Goal: Information Seeking & Learning: Compare options

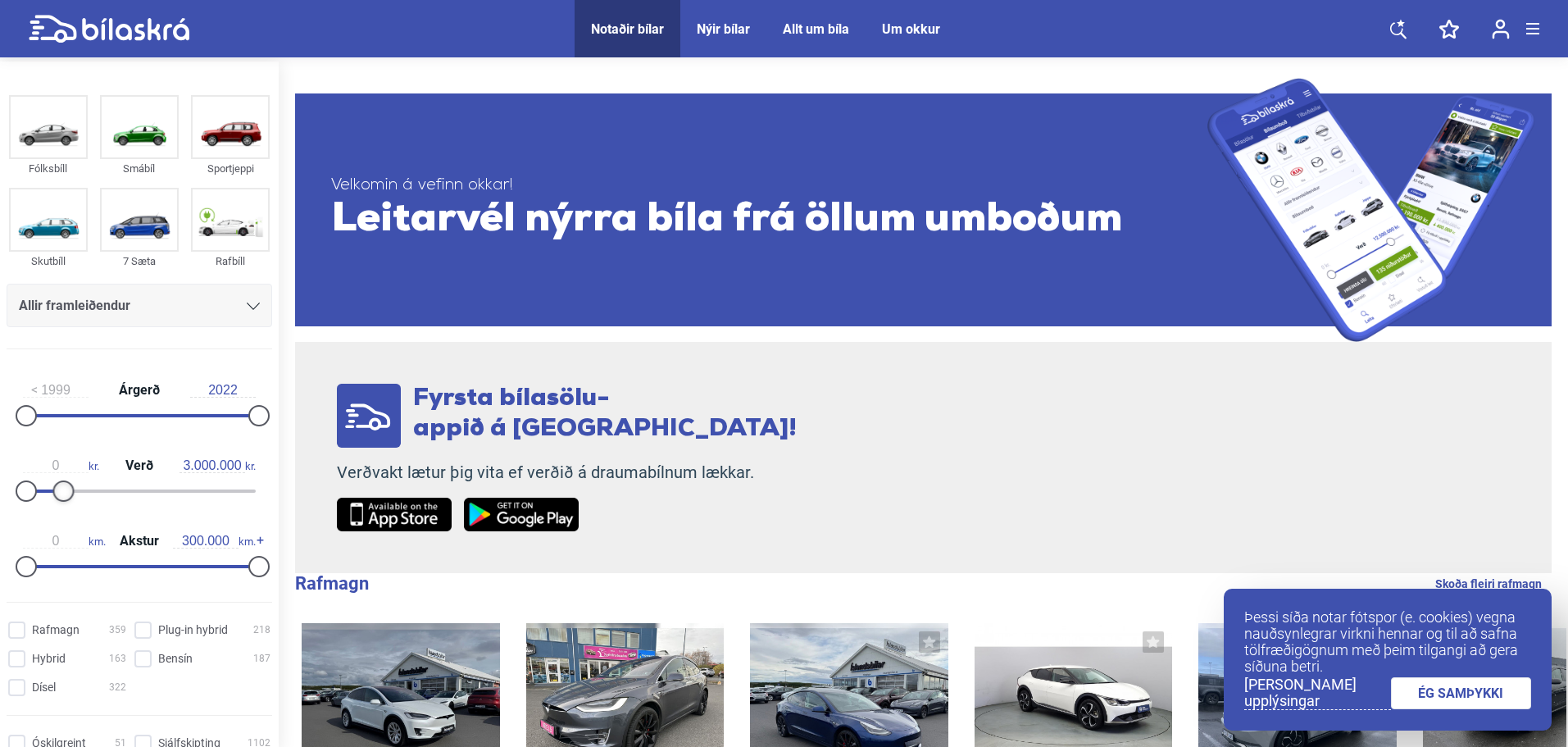
type input "2.900.000"
drag, startPoint x: 249, startPoint y: 488, endPoint x: 55, endPoint y: 497, distance: 194.2
click at [55, 497] on div at bounding box center [59, 490] width 21 height 21
type input "2018"
drag, startPoint x: 22, startPoint y: 416, endPoint x: 208, endPoint y: 408, distance: 186.2
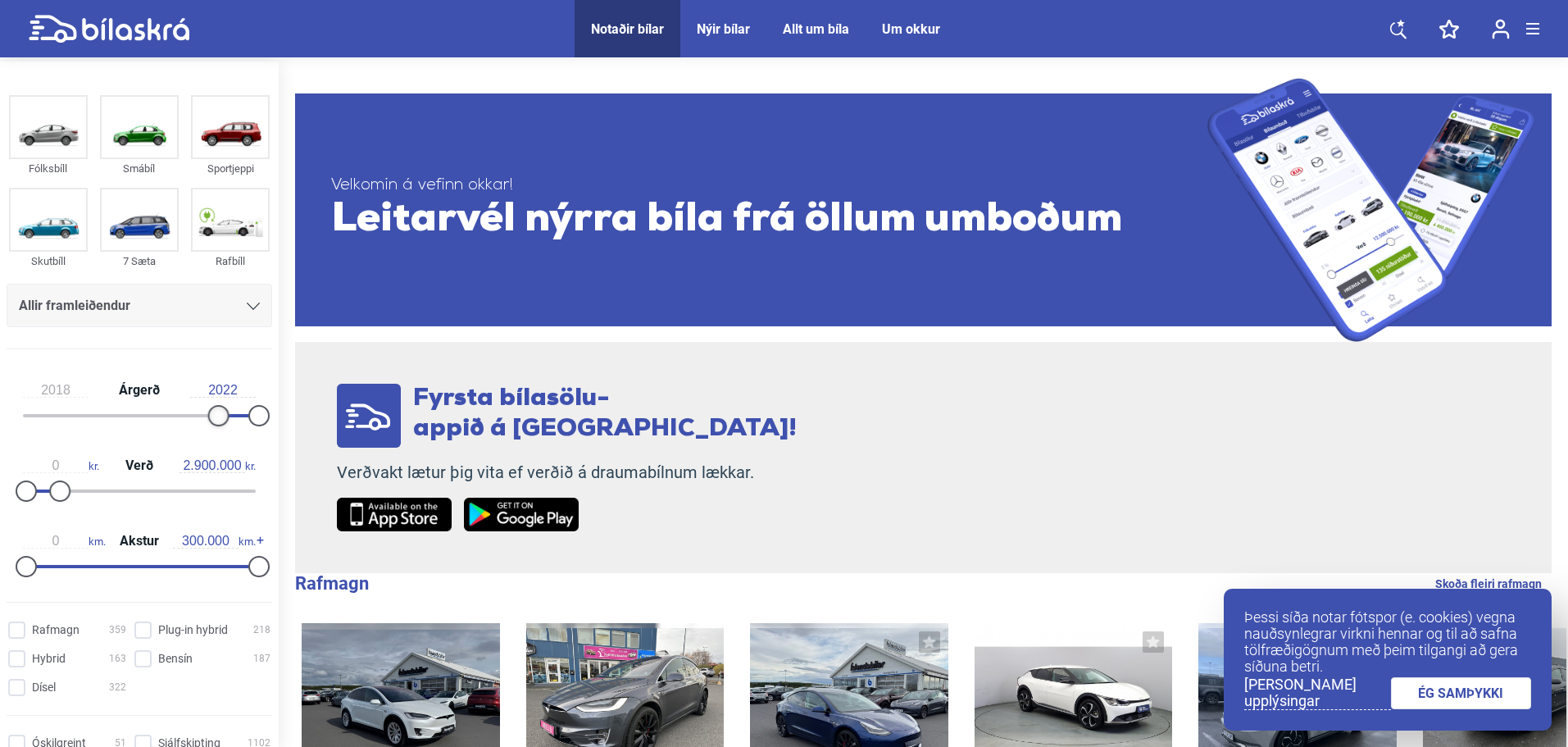
click at [208, 408] on div at bounding box center [218, 415] width 21 height 21
drag, startPoint x: 254, startPoint y: 417, endPoint x: 273, endPoint y: 421, distance: 19.4
click at [273, 421] on aside "Fólksbíll Smábíl Sportjeppi Skutbíll 7 Sæta Rafbíll Allir framleiðendur [PERSON…" at bounding box center [139, 406] width 279 height 689
type input "190.000"
drag, startPoint x: 257, startPoint y: 564, endPoint x: 170, endPoint y: 556, distance: 87.4
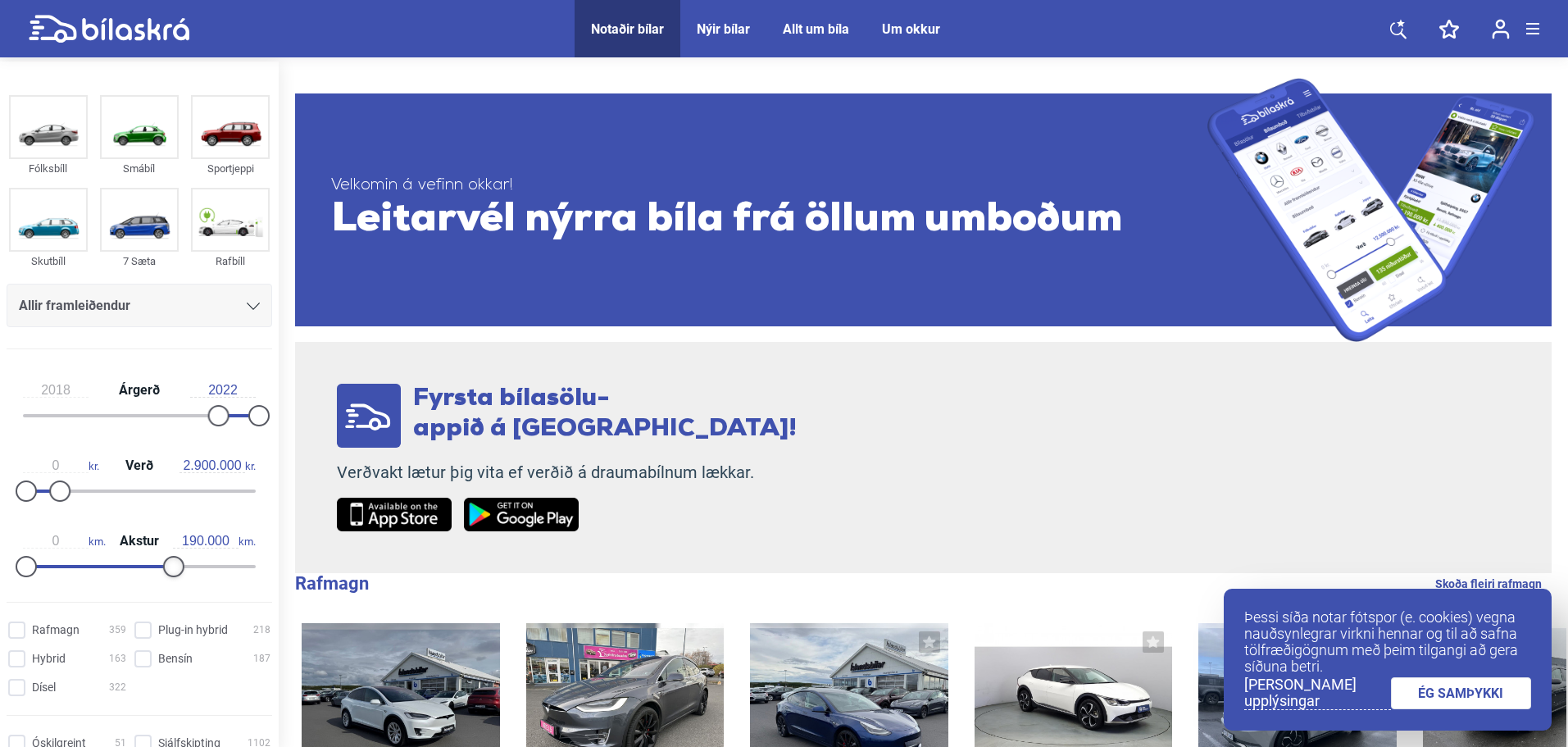
click at [170, 556] on div at bounding box center [173, 566] width 21 height 21
click at [54, 686] on input "Dísel 322" at bounding box center [70, 687] width 118 height 17
checkbox input "true"
click at [145, 656] on input "Bensín 187" at bounding box center [205, 658] width 136 height 17
checkbox input "true"
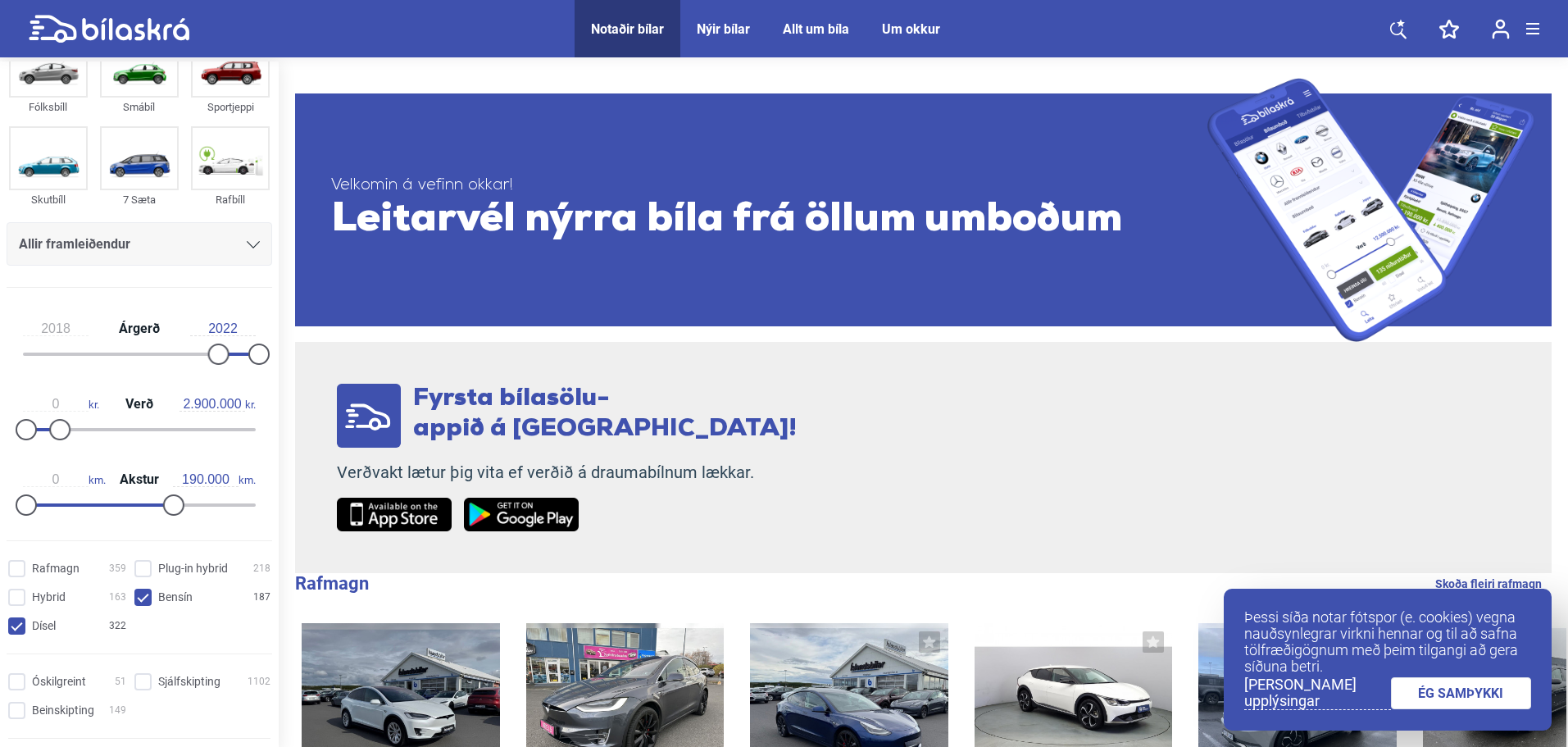
scroll to position [246, 0]
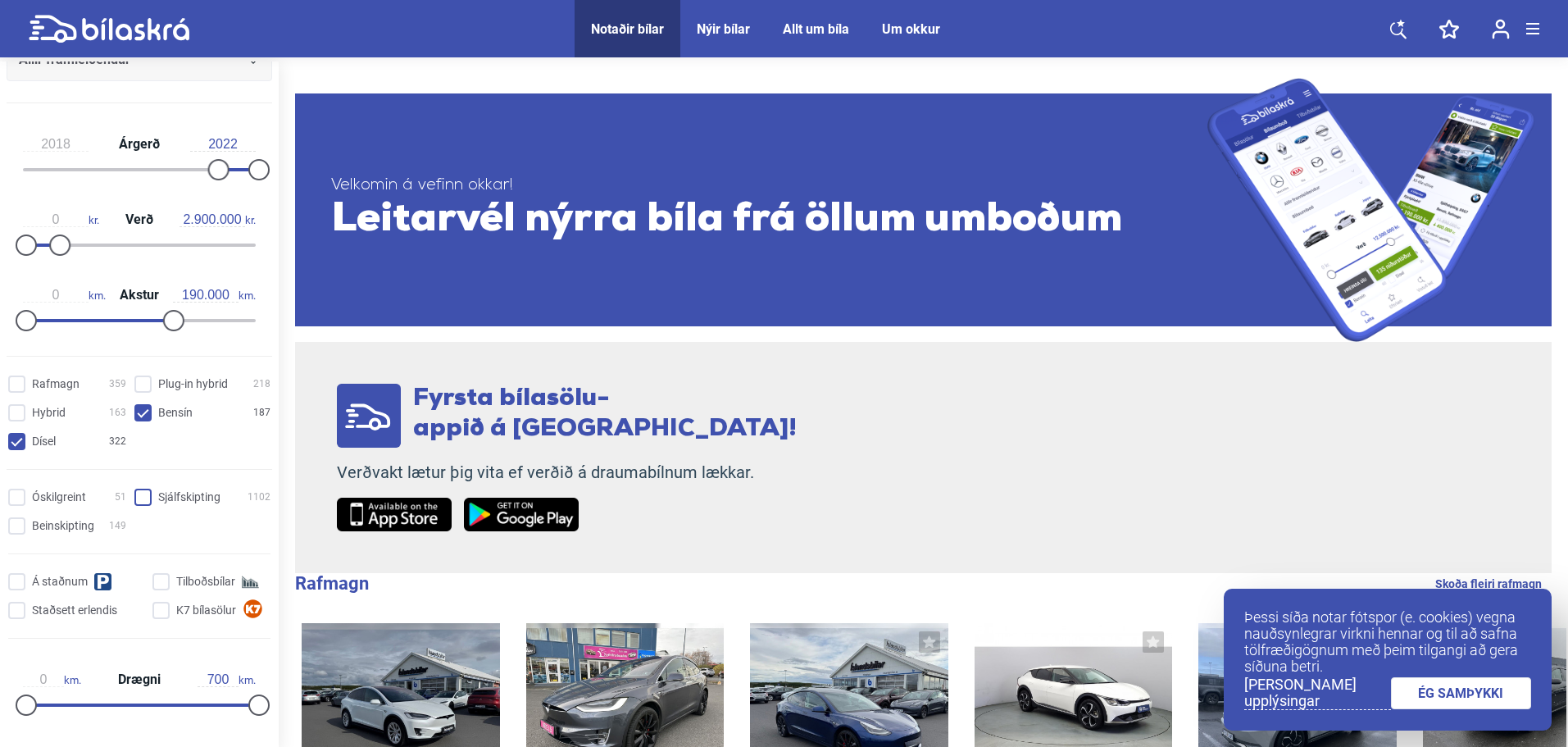
click at [140, 494] on input "Sjálfskipting 1102" at bounding box center [205, 497] width 136 height 17
checkbox input "true"
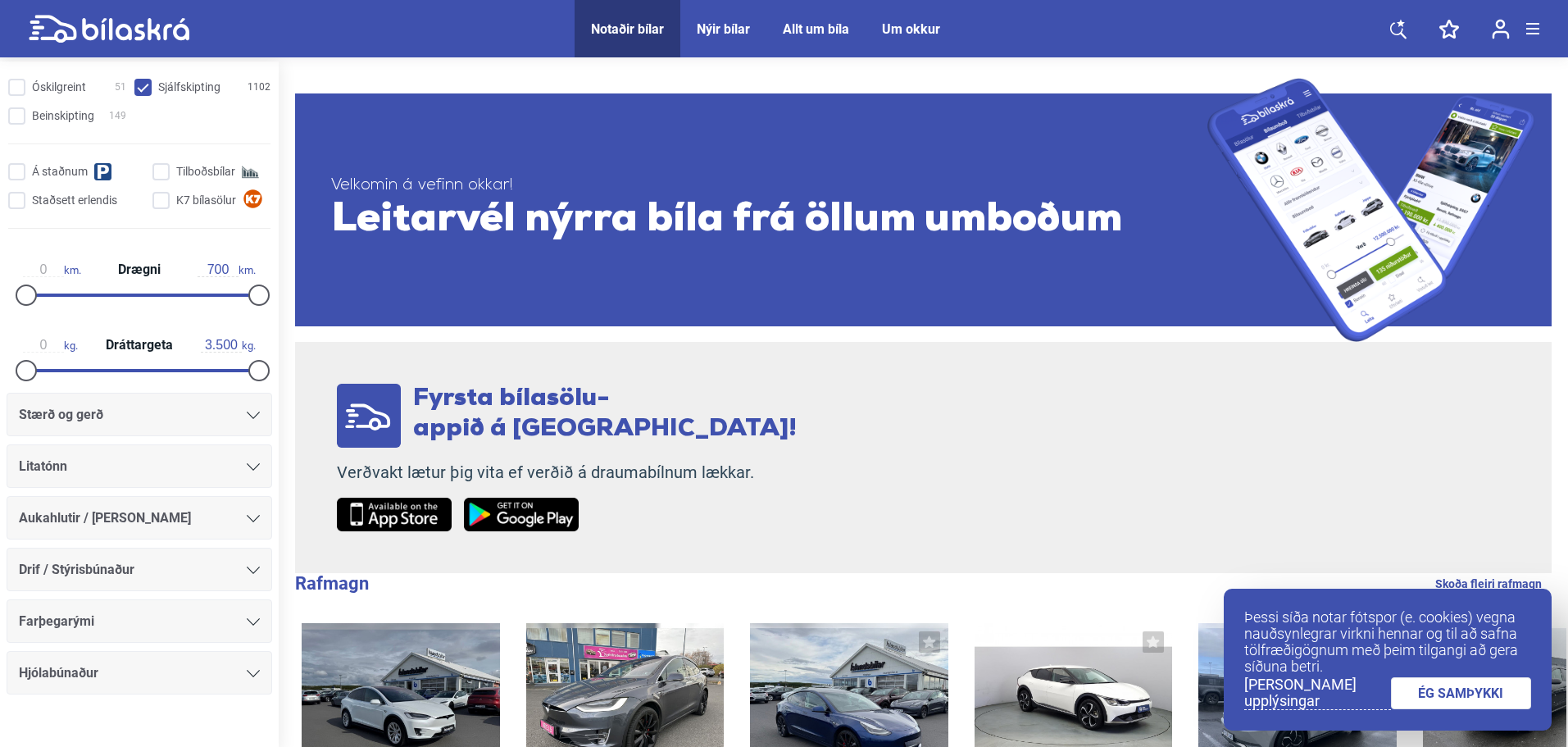
scroll to position [681, 0]
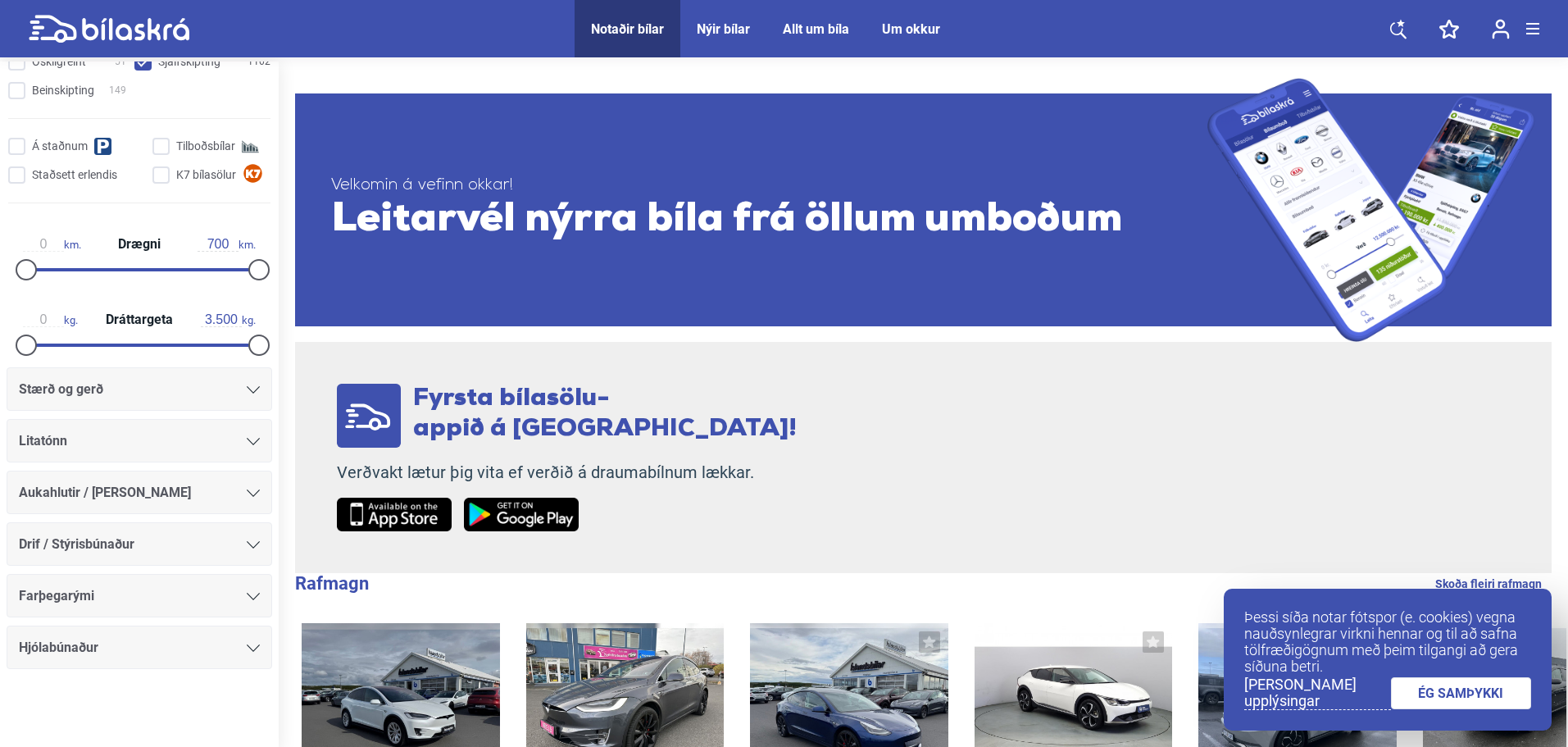
click at [247, 550] on div at bounding box center [253, 543] width 13 height 13
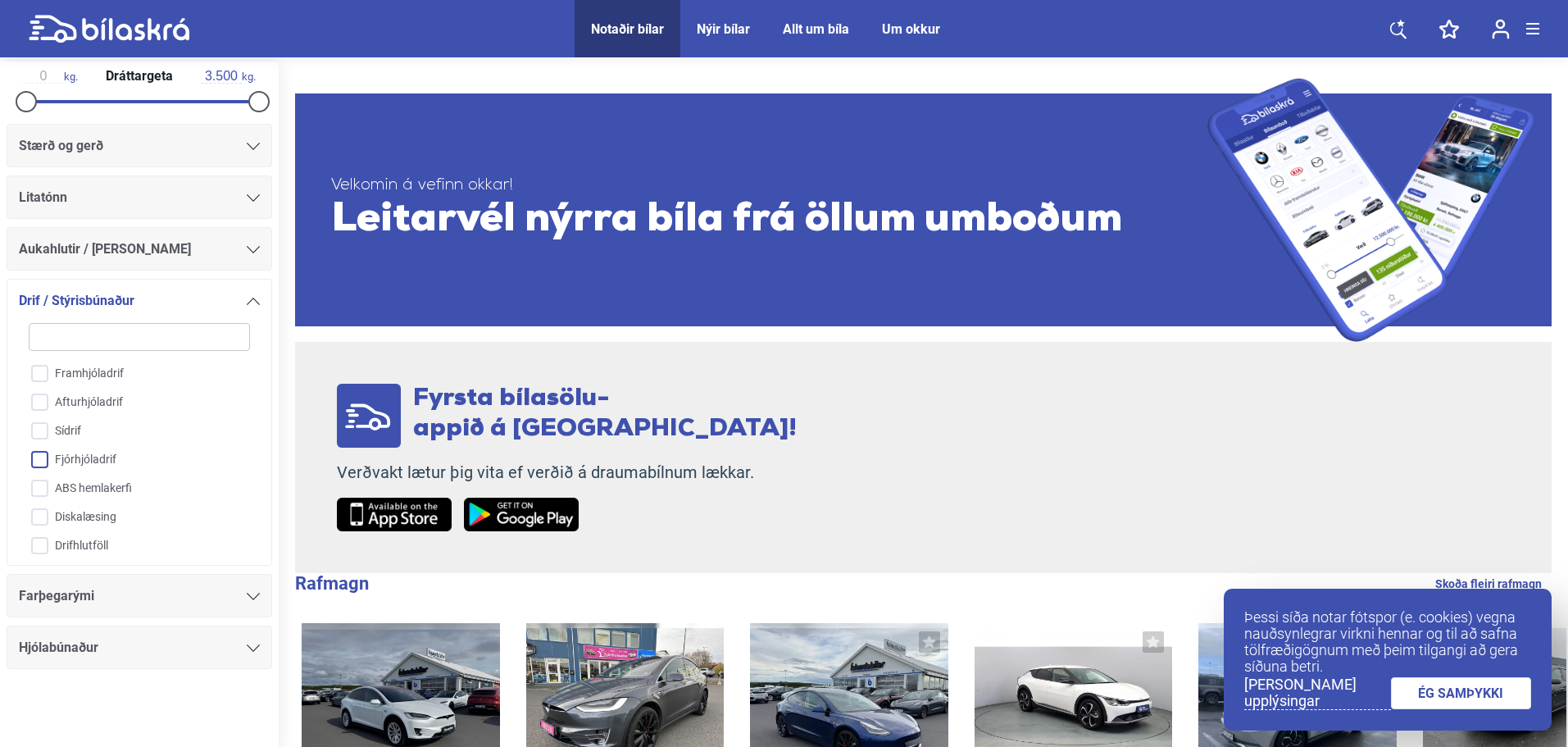
click at [77, 460] on input "Fjórhjóladrif" at bounding box center [128, 460] width 223 height 29
checkbox input "true"
click at [103, 375] on input "Framhjóladrif" at bounding box center [128, 374] width 223 height 29
checkbox input "true"
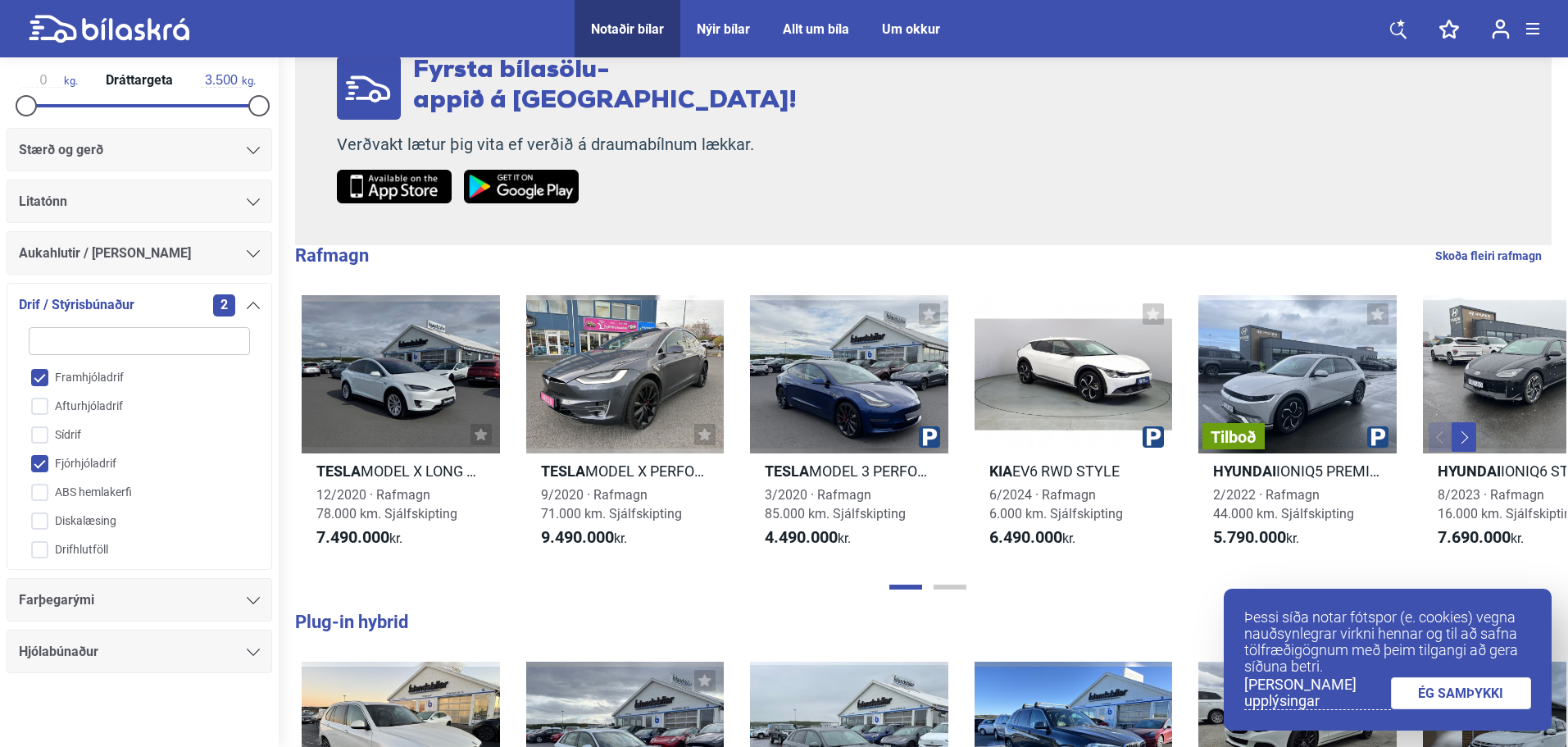
scroll to position [924, 0]
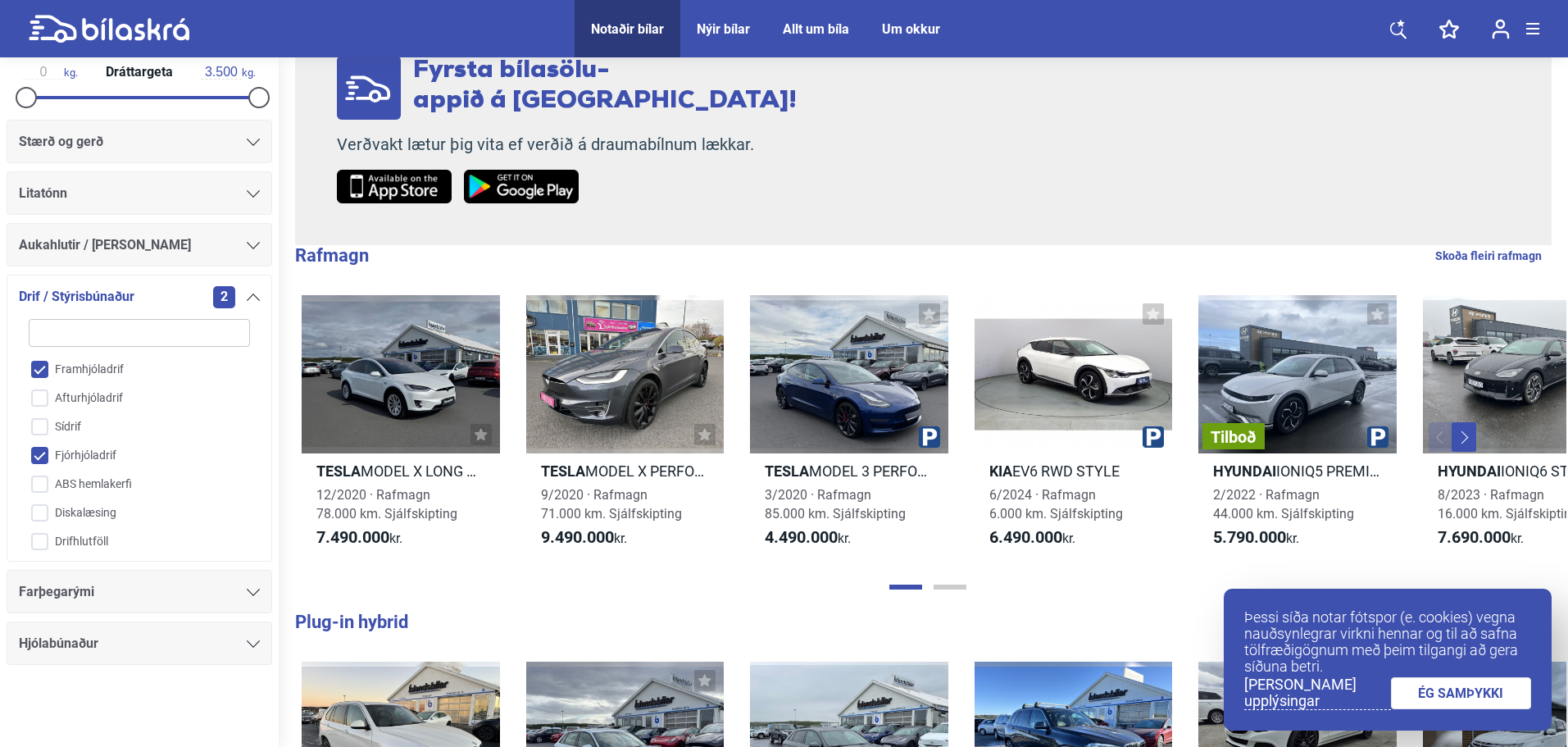
click at [240, 299] on div "2" at bounding box center [236, 297] width 47 height 22
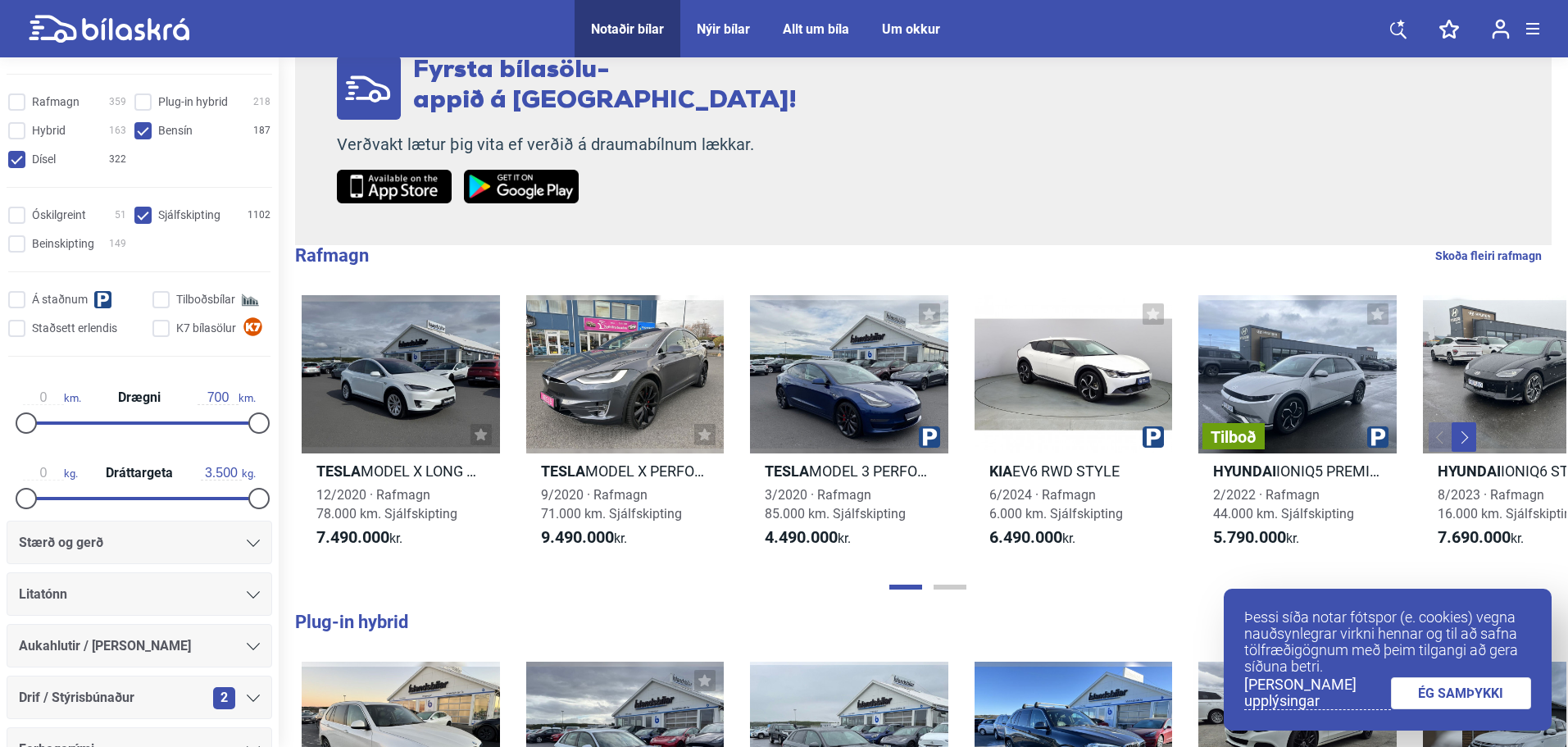
scroll to position [517, 0]
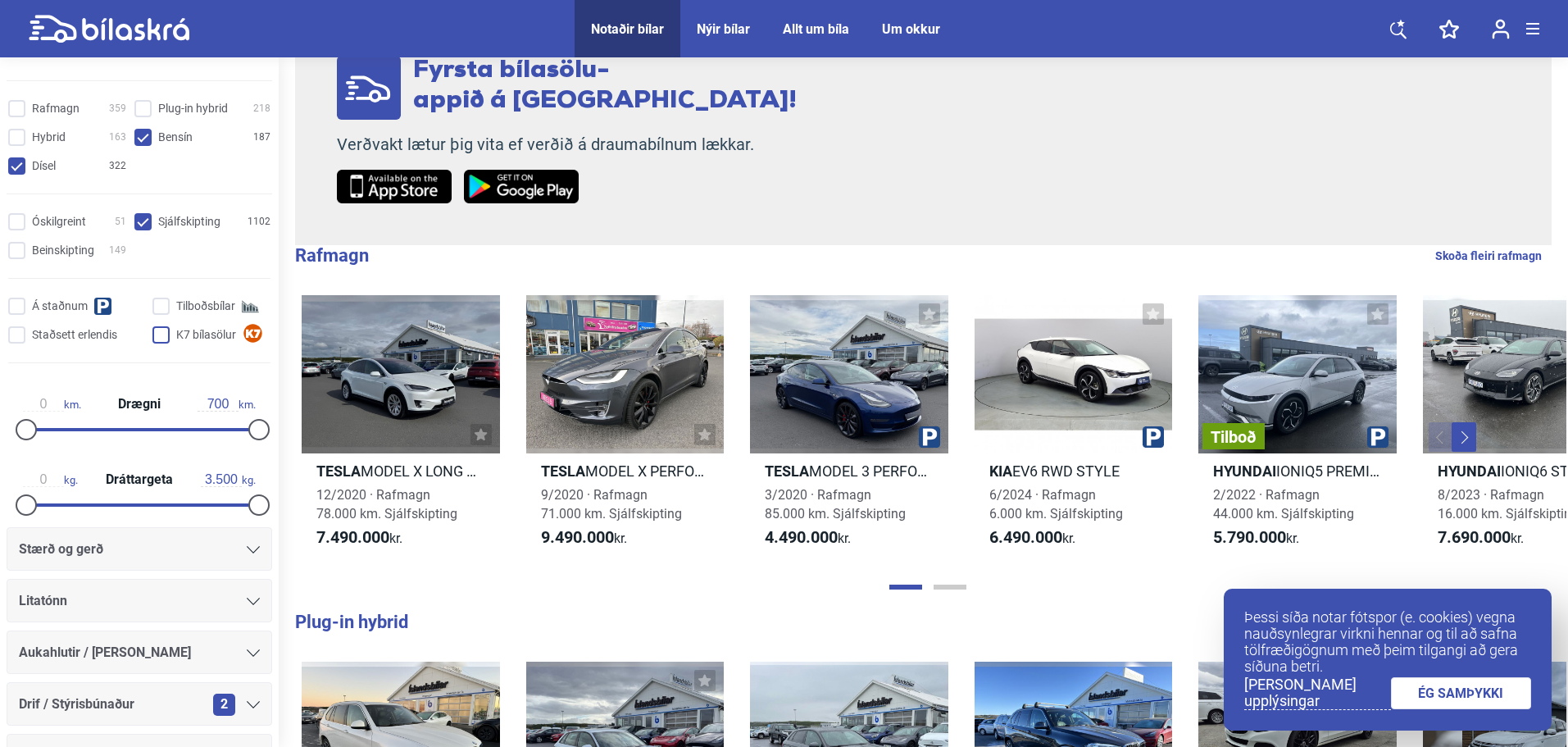
click at [155, 335] on input "K7 bílasölur" at bounding box center [214, 335] width 118 height 17
checkbox input "true"
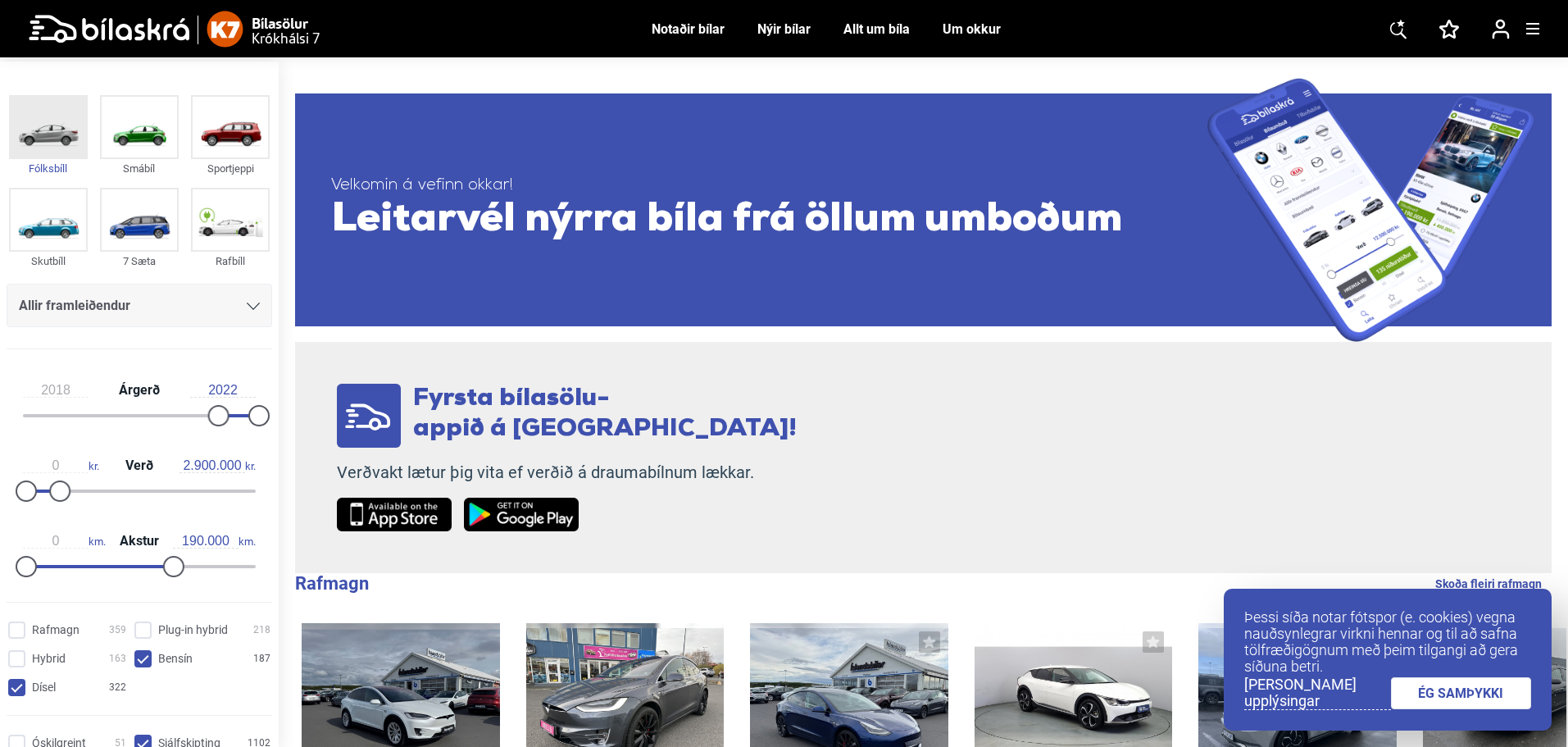
click at [47, 131] on img at bounding box center [49, 126] width 76 height 61
click at [221, 124] on img at bounding box center [231, 126] width 76 height 61
click at [38, 226] on img at bounding box center [49, 219] width 76 height 61
click at [1470, 688] on link "ÉG SAMÞYKKI" at bounding box center [1462, 693] width 141 height 32
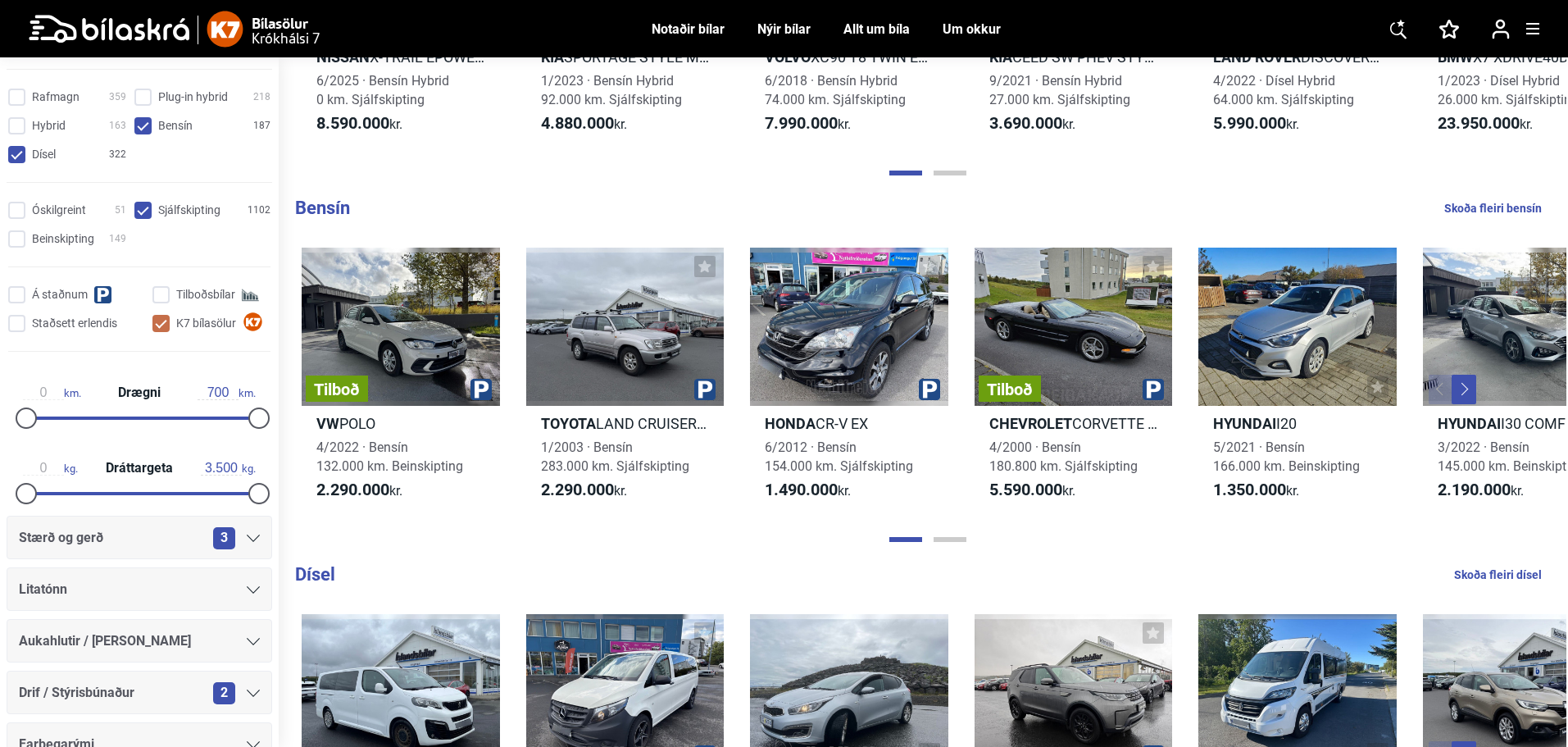
scroll to position [681, 0]
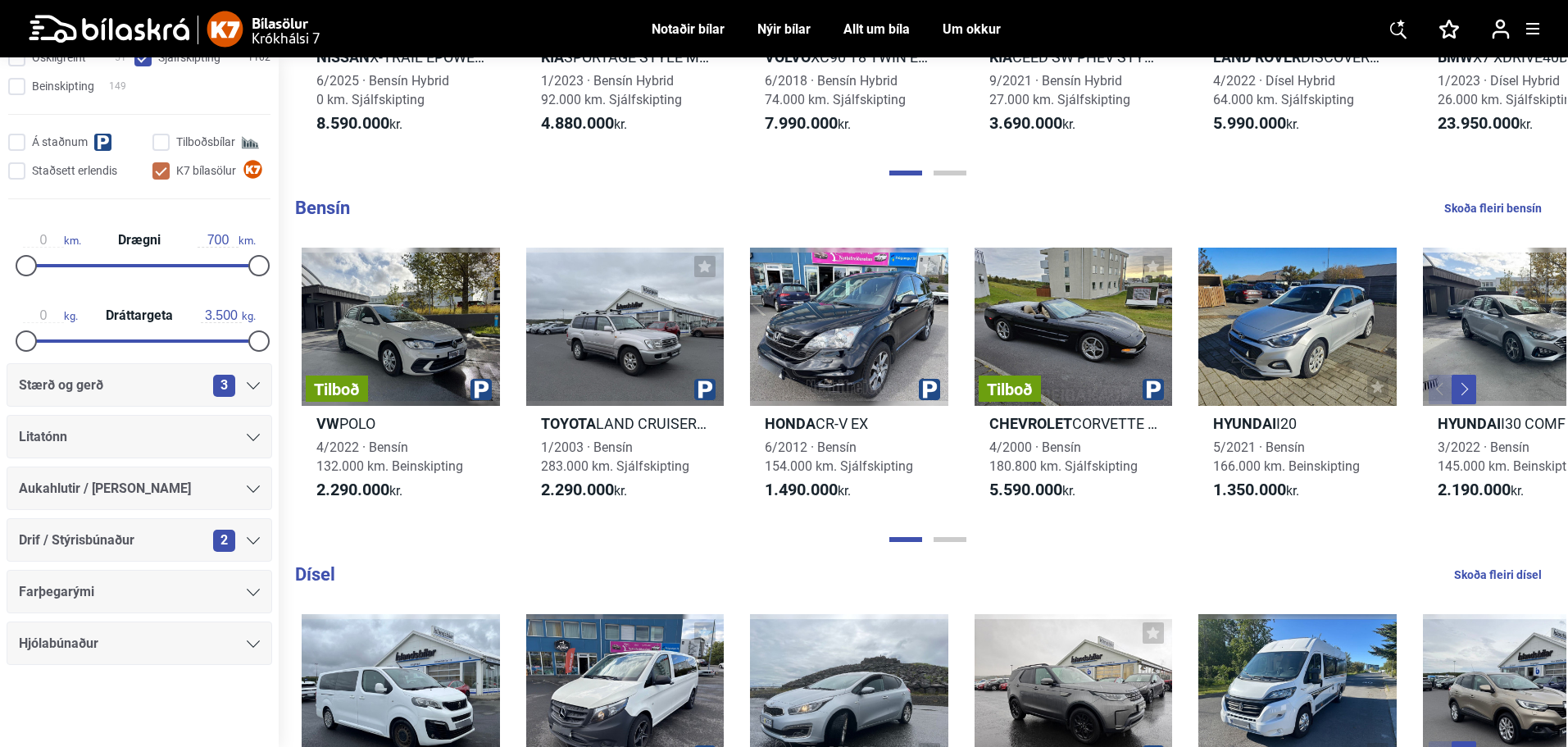
click at [171, 375] on div "Stærð og gerð 3" at bounding box center [139, 385] width 241 height 23
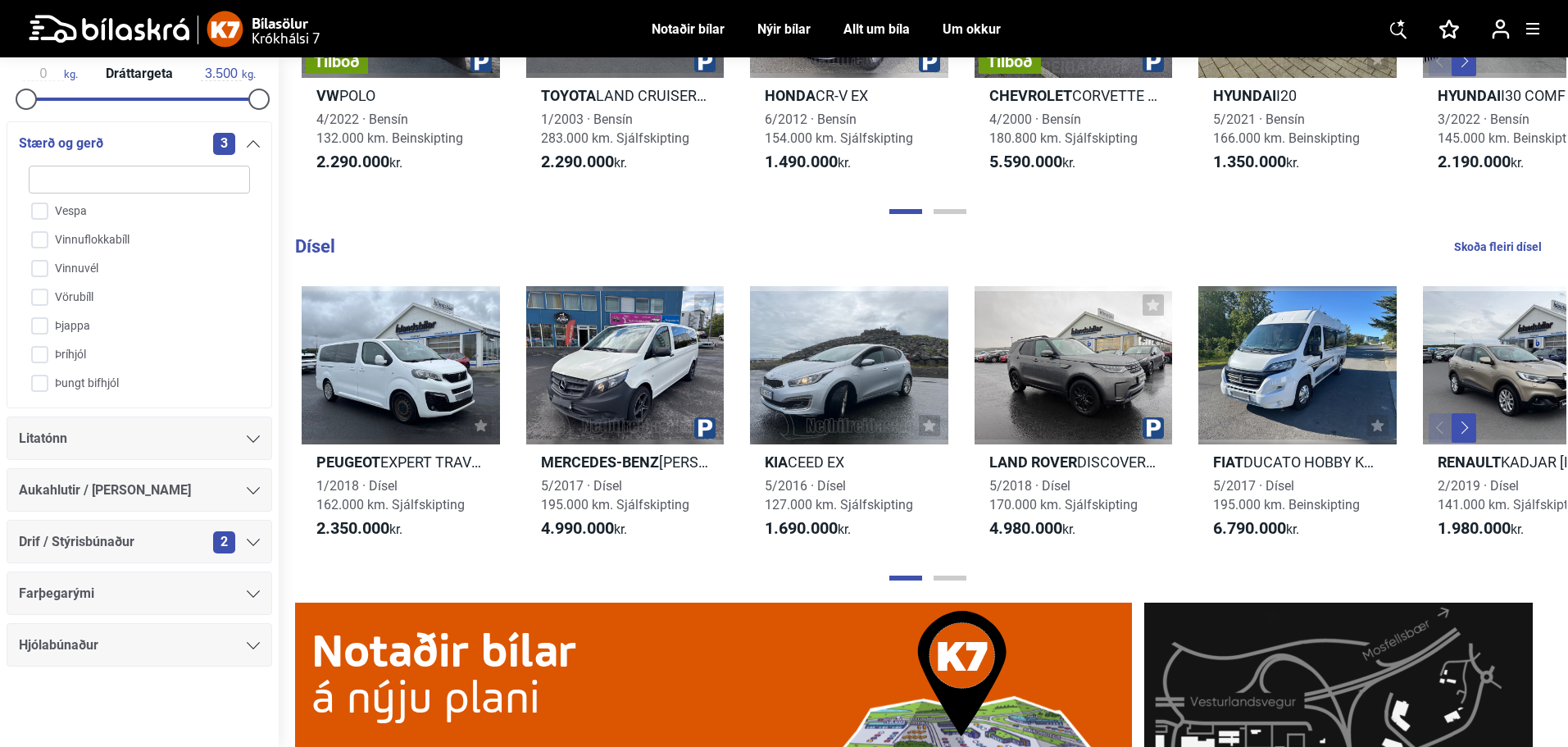
scroll to position [924, 0]
click at [160, 596] on div "Farþegarými" at bounding box center [139, 591] width 241 height 23
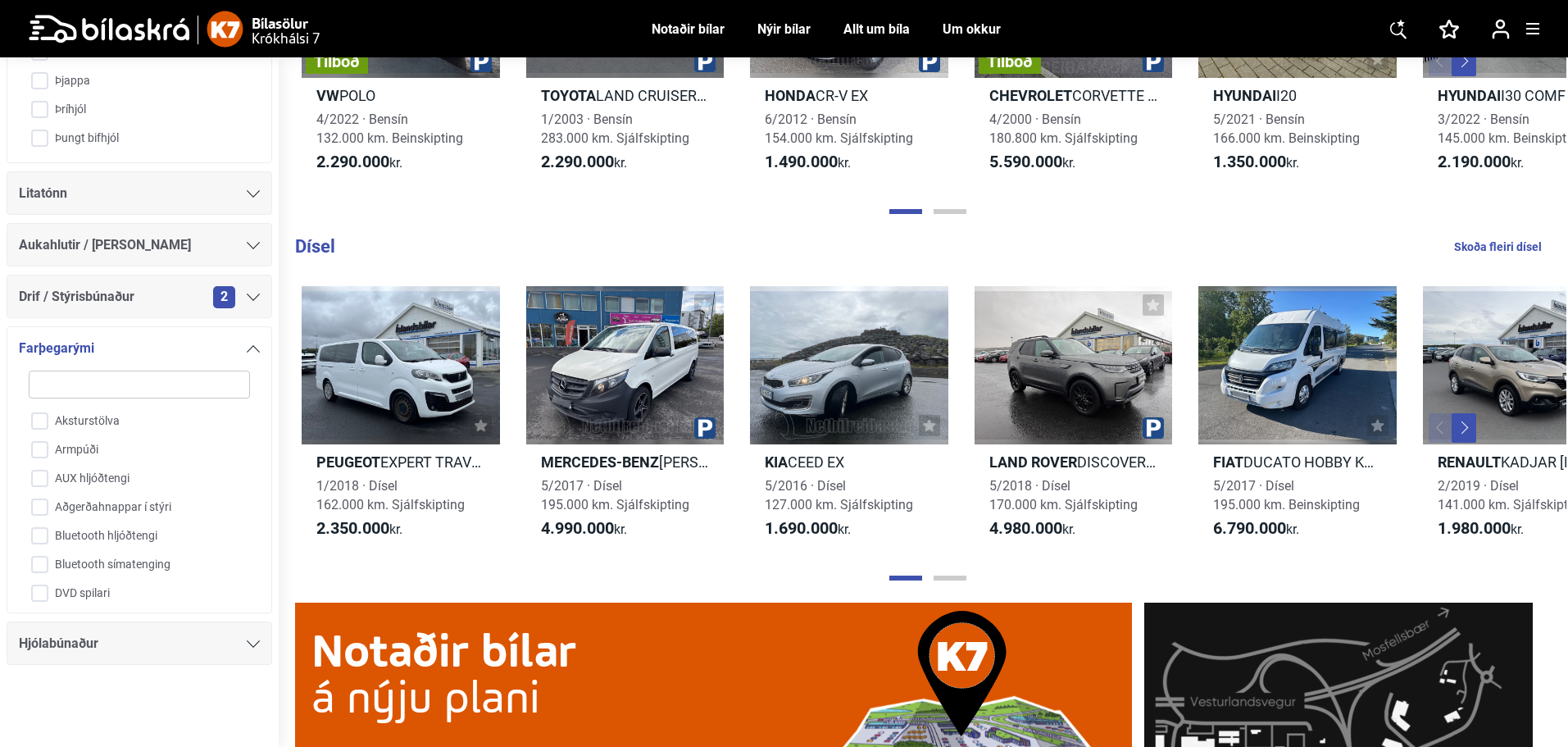
click at [165, 652] on div "Hjólabúnaður" at bounding box center [139, 643] width 241 height 23
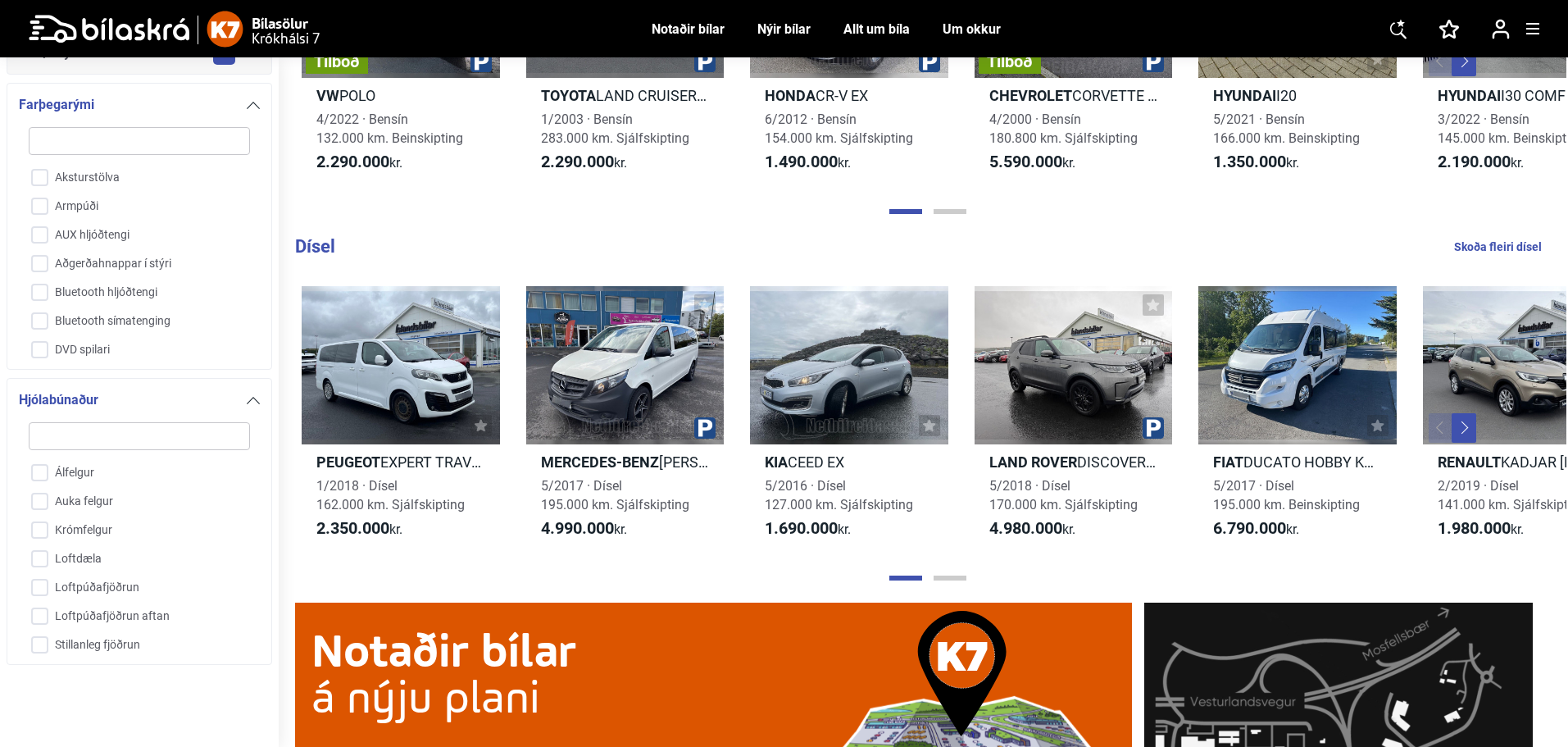
click at [247, 397] on icon at bounding box center [253, 400] width 13 height 7
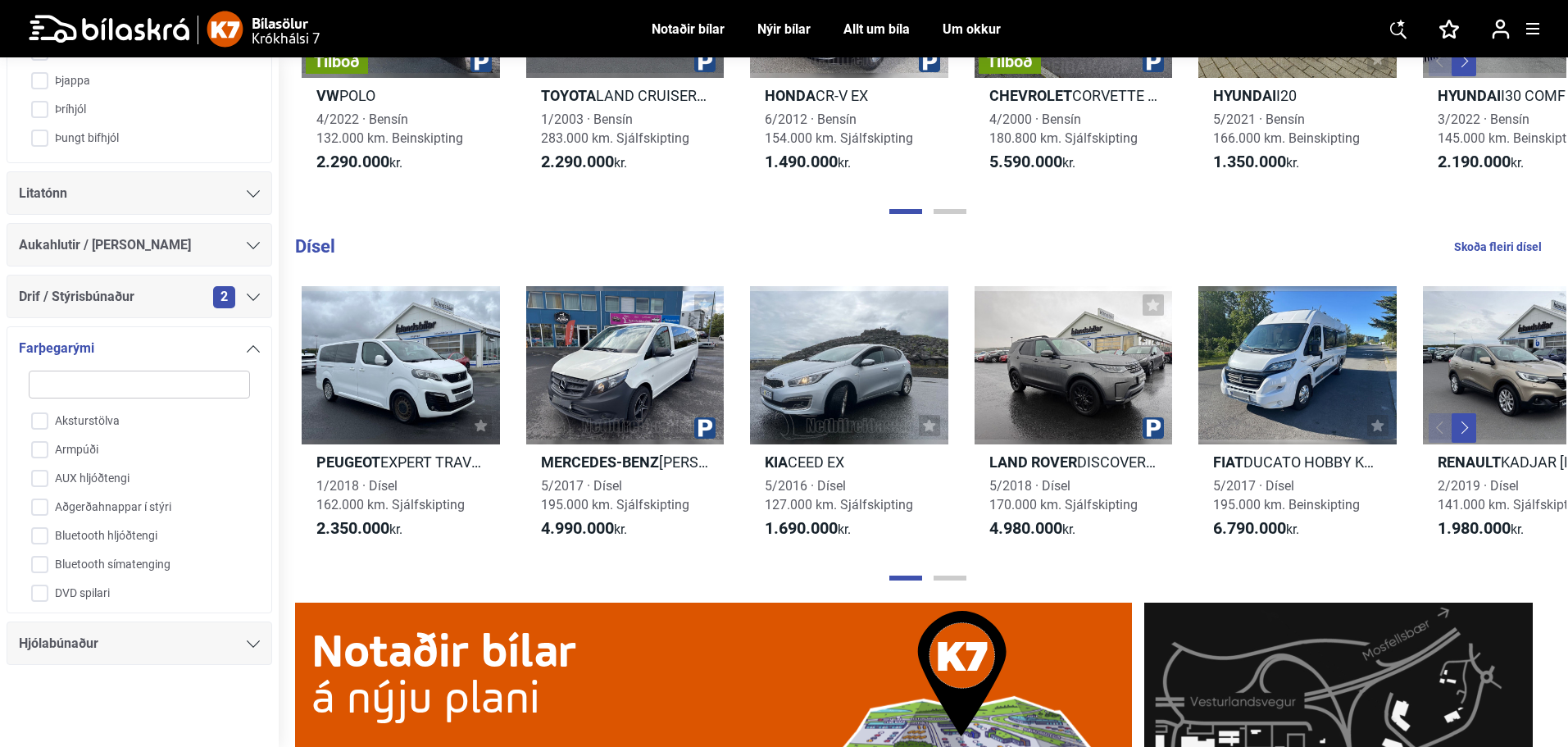
scroll to position [1168, 0]
click at [247, 343] on div at bounding box center [253, 348] width 13 height 13
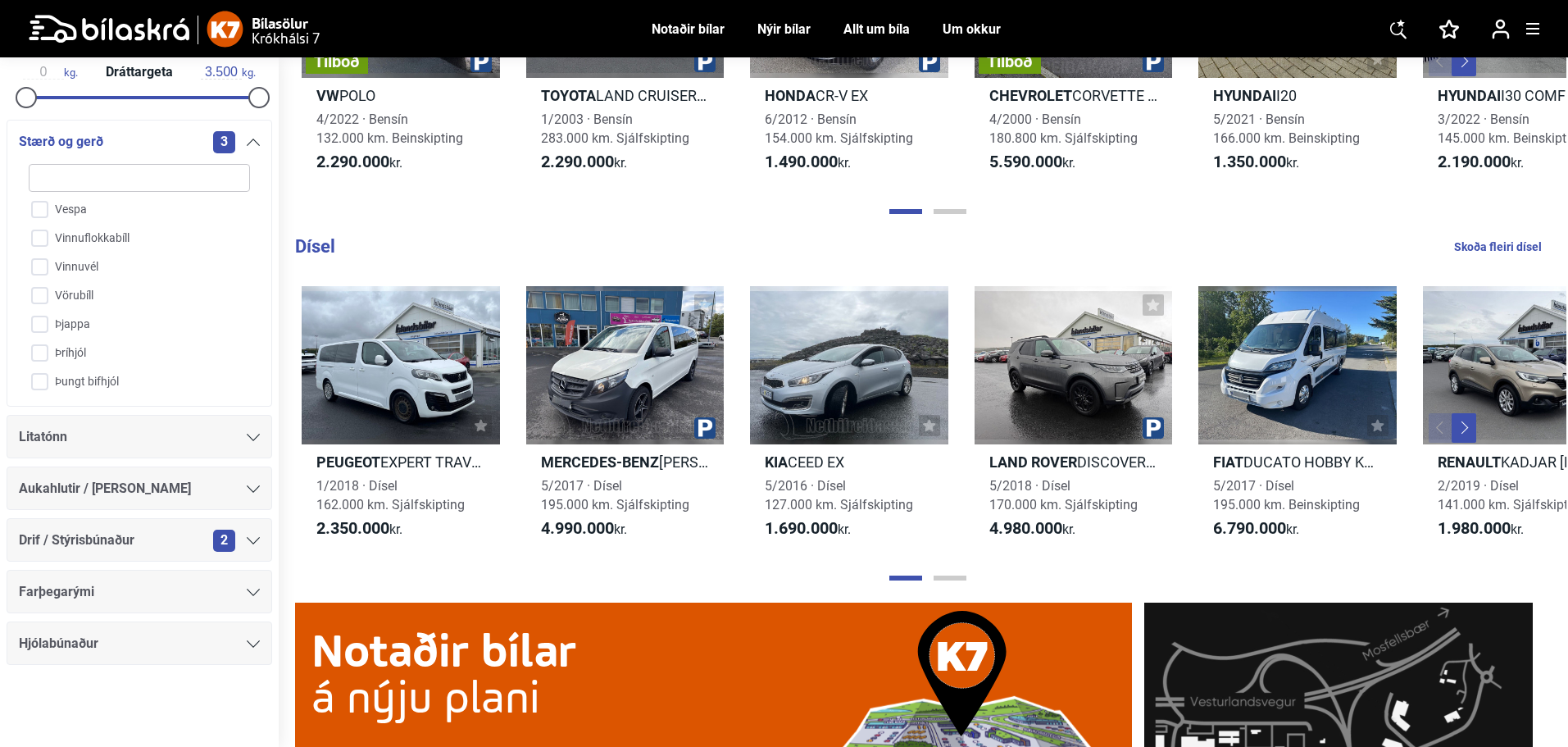
scroll to position [924, 0]
click at [249, 142] on icon at bounding box center [253, 141] width 13 height 7
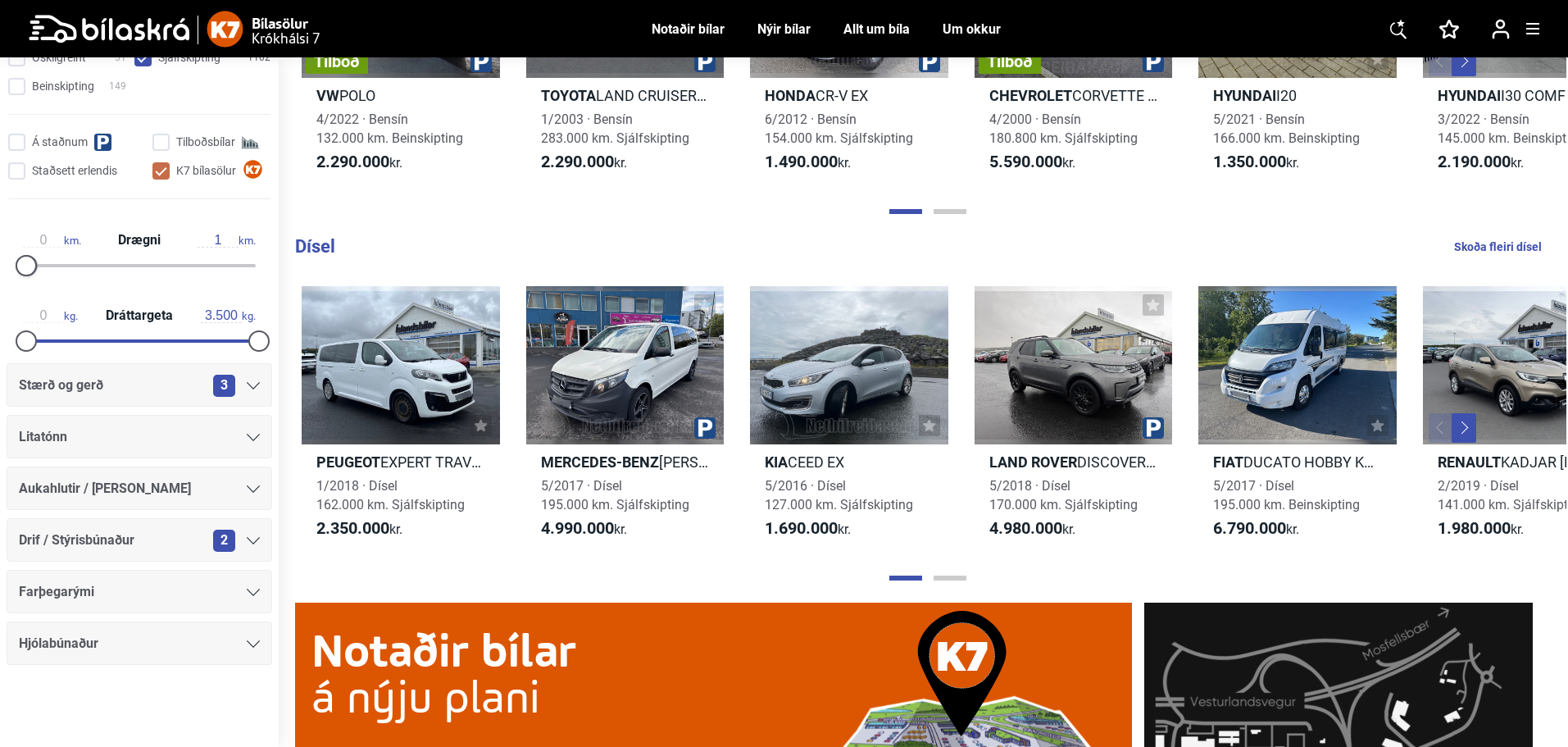
drag, startPoint x: 254, startPoint y: 259, endPoint x: 0, endPoint y: 255, distance: 254.0
click at [0, 255] on div "0 km. Drægni 1 km." at bounding box center [139, 250] width 279 height 76
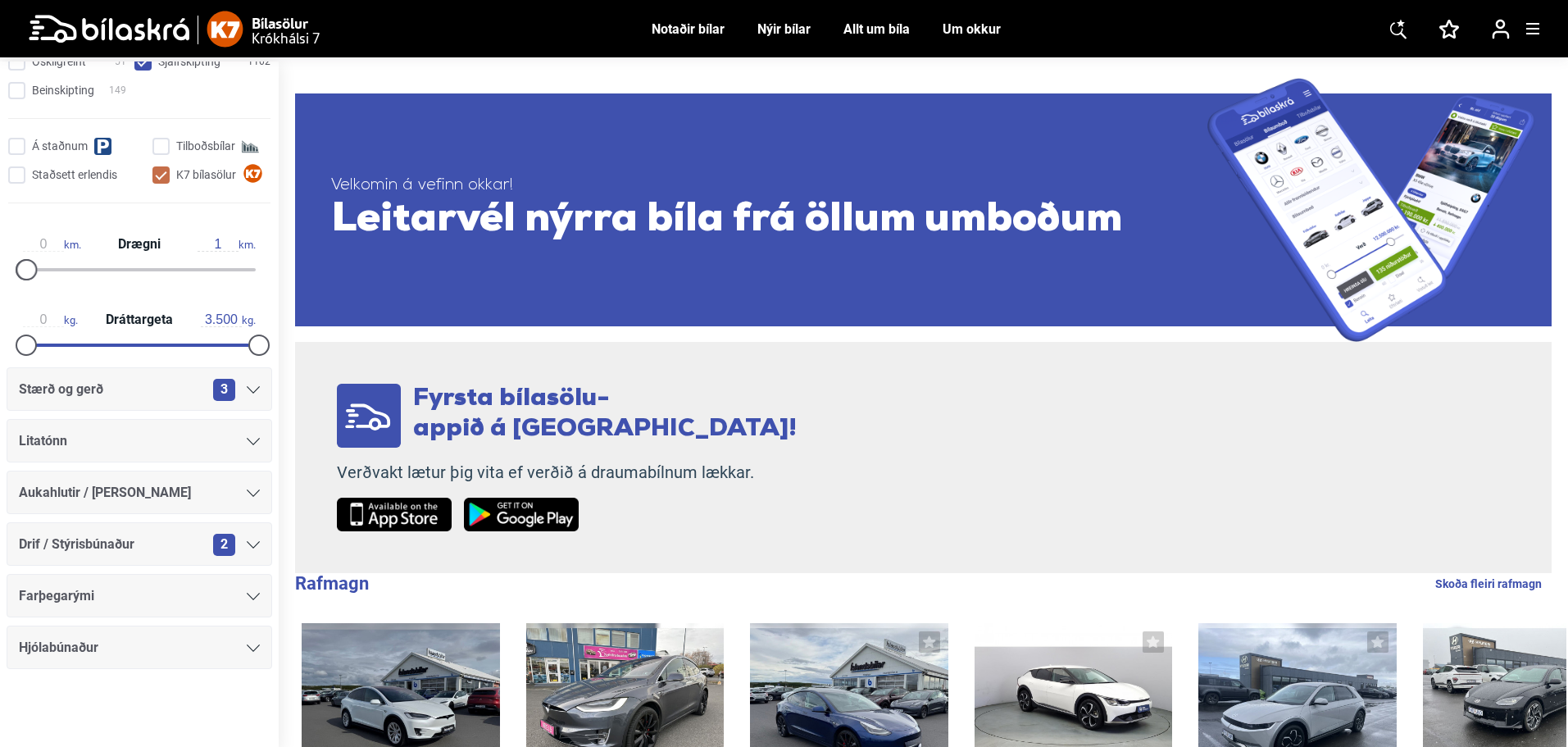
drag, startPoint x: 39, startPoint y: 264, endPoint x: 137, endPoint y: 266, distance: 98.0
click at [185, 279] on div "0 km. Drægni 1 km." at bounding box center [139, 255] width 266 height 76
type input "700"
drag, startPoint x: 72, startPoint y: 266, endPoint x: 318, endPoint y: 278, distance: 246.3
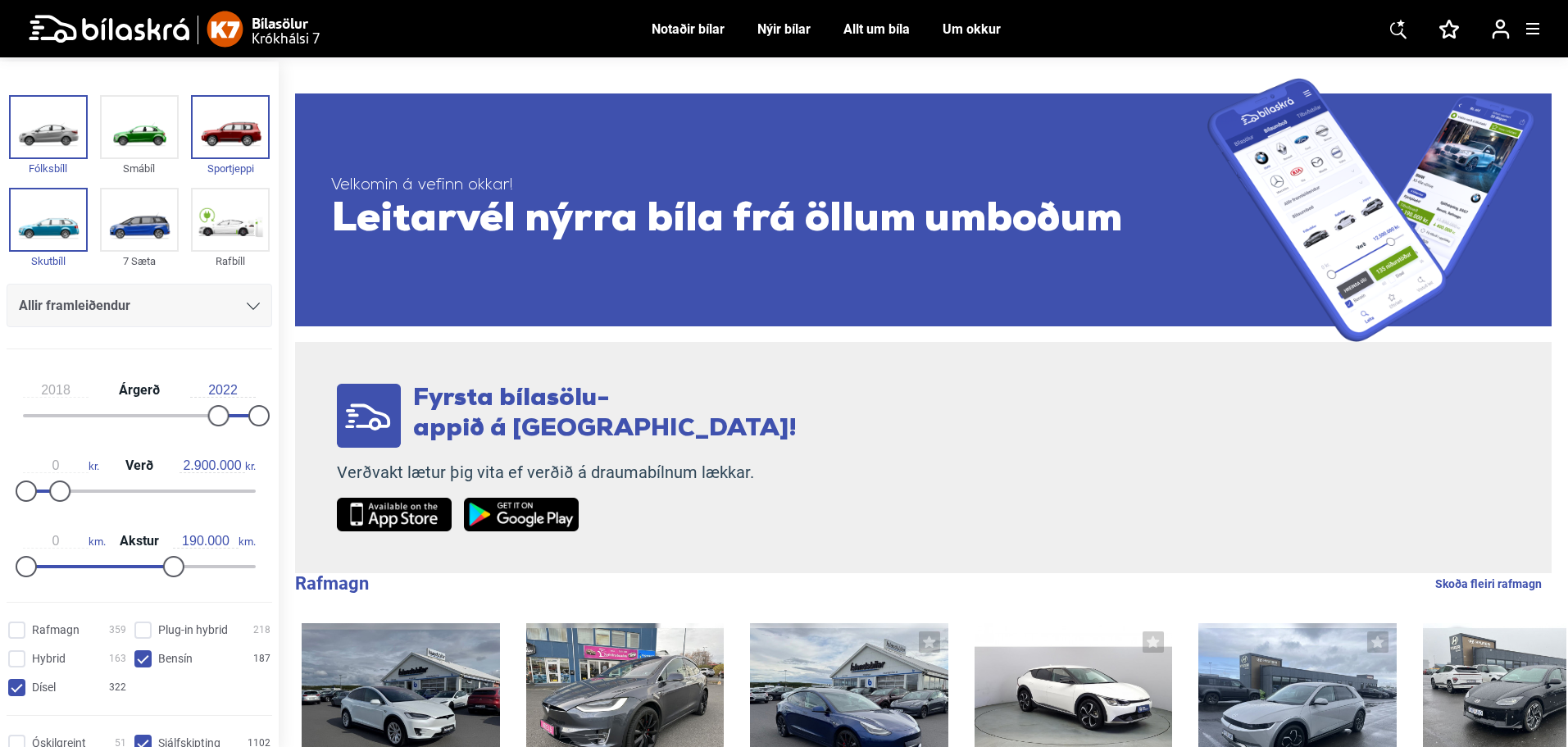
click at [235, 310] on div "Allir framleiðendur" at bounding box center [139, 305] width 241 height 23
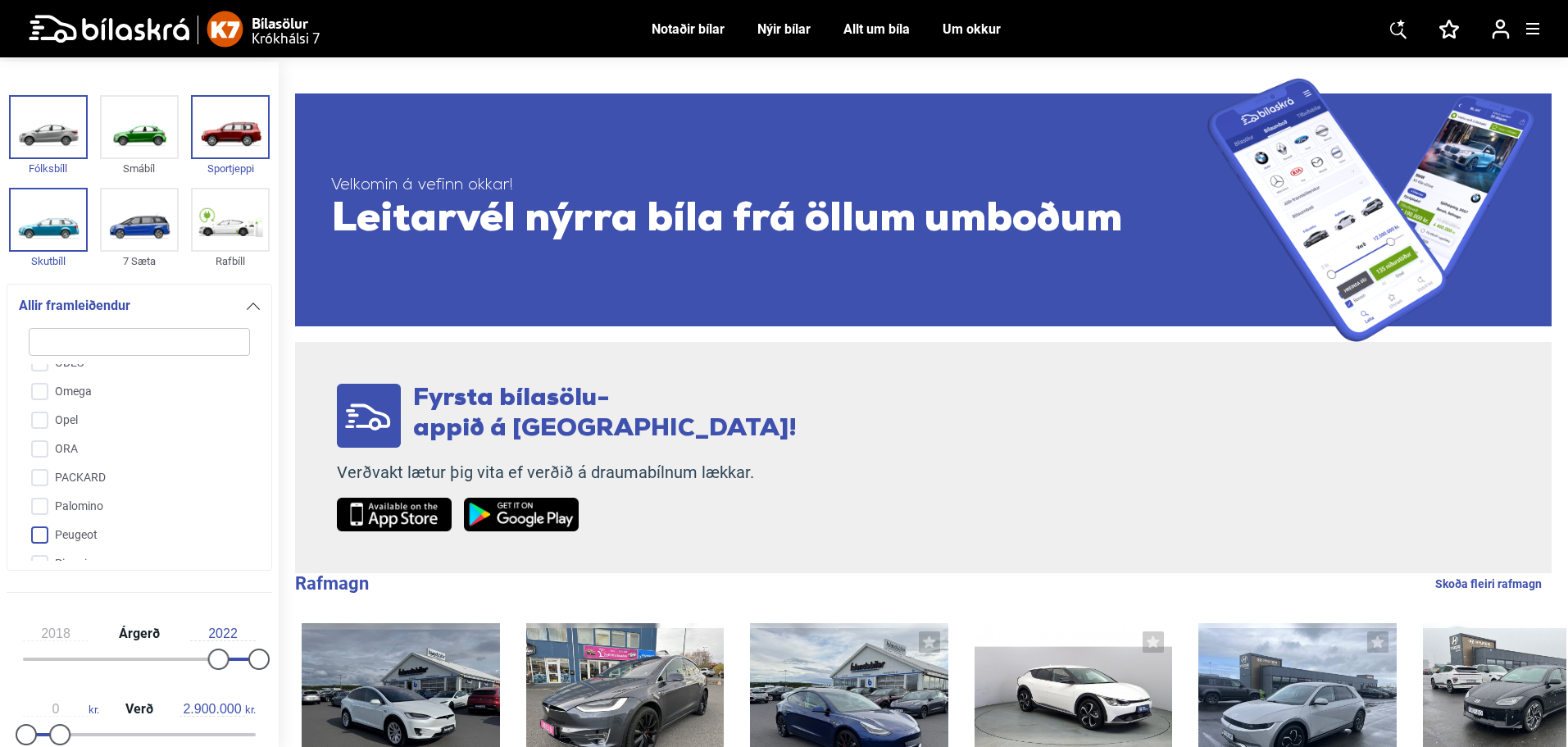
scroll to position [3000, 0]
click at [79, 440] on input "Peugeot" at bounding box center [128, 454] width 223 height 29
checkbox input "true"
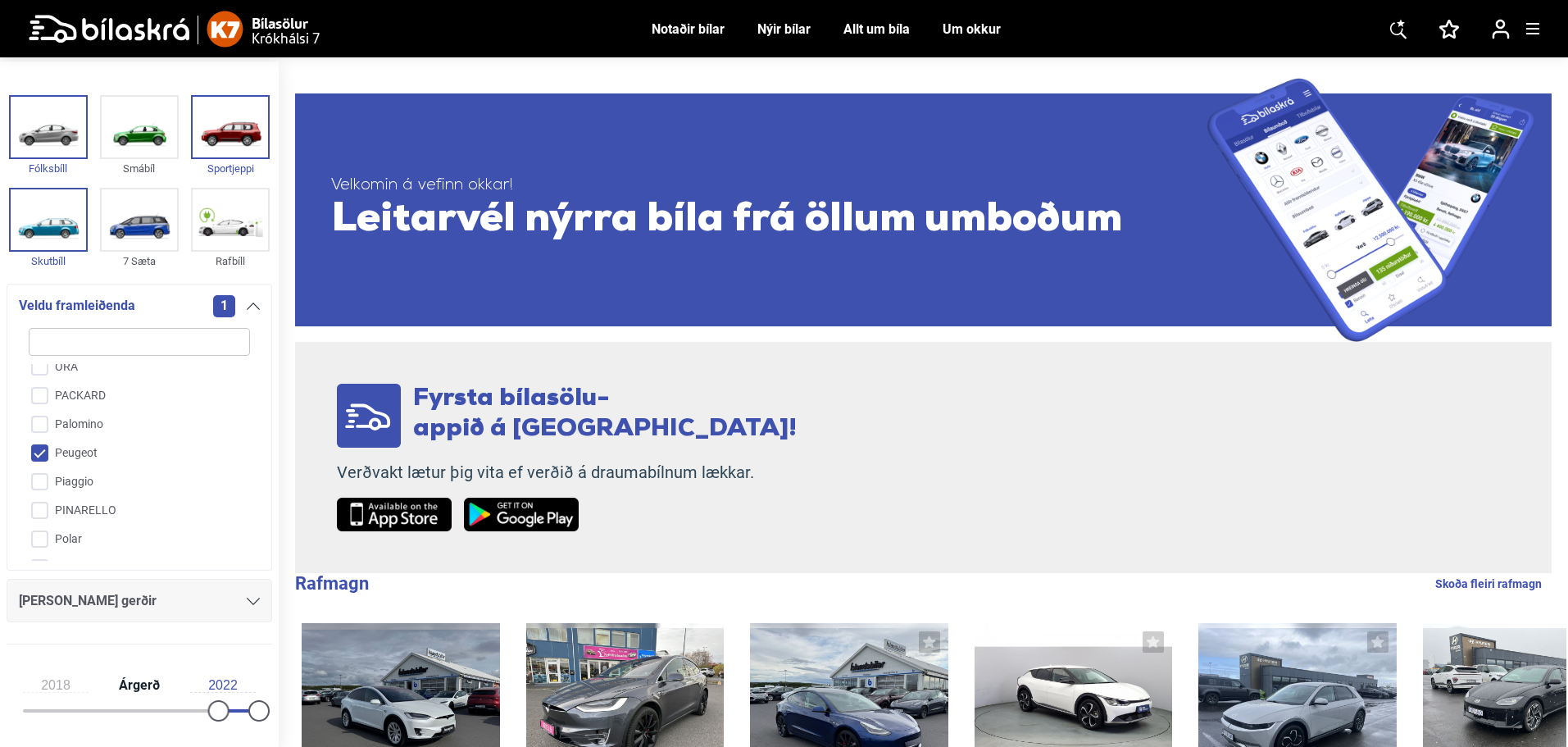
scroll to position [82, 0]
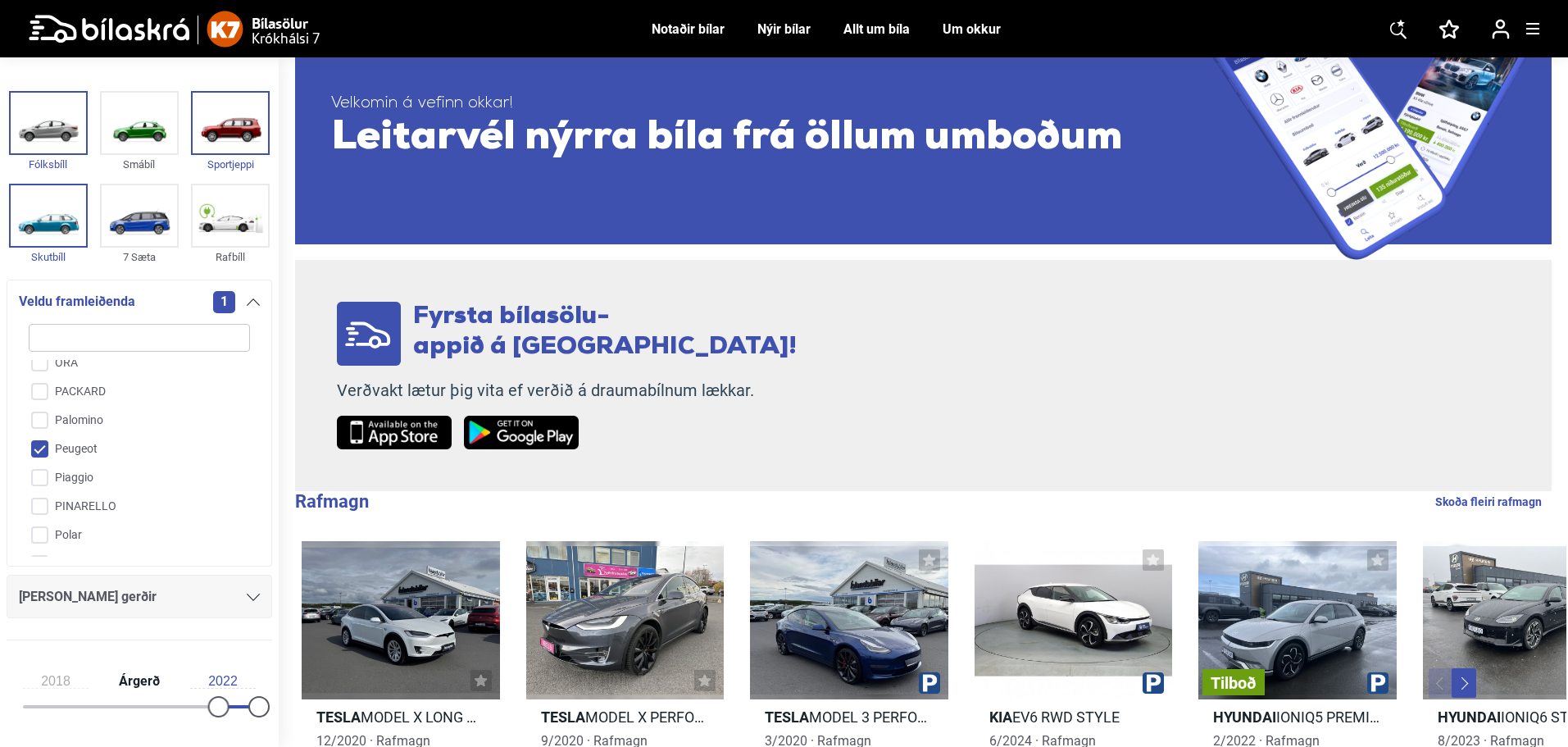
drag, startPoint x: 271, startPoint y: 323, endPoint x: 254, endPoint y: 447, distance: 125.2
click at [254, 447] on div "Fólksbíll Smábíl Sportjeppi Skutbíll 7 Sæta Rafbíll Veldu framleiðenda 1 A-Line…" at bounding box center [139, 370] width 279 height 567
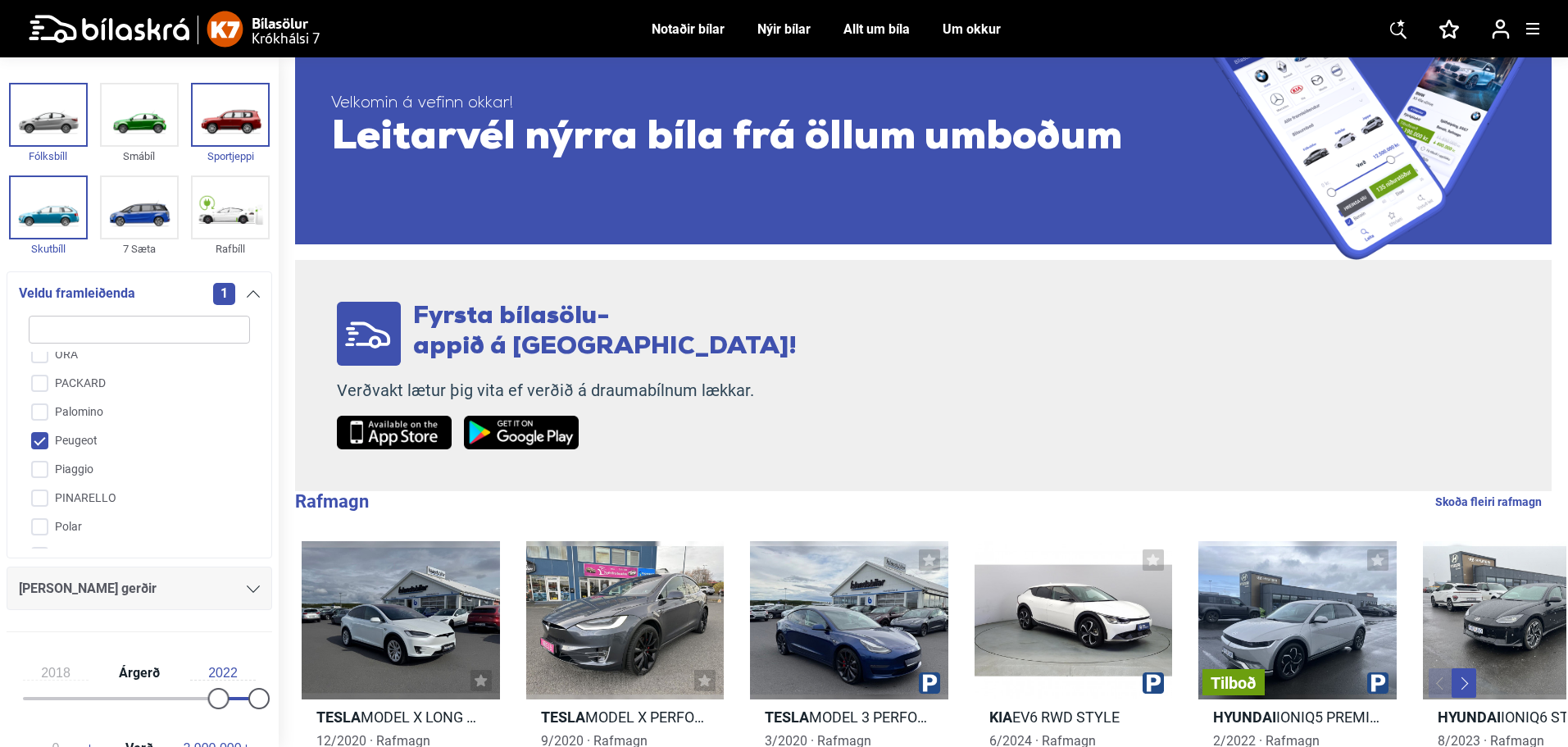
scroll to position [0, 0]
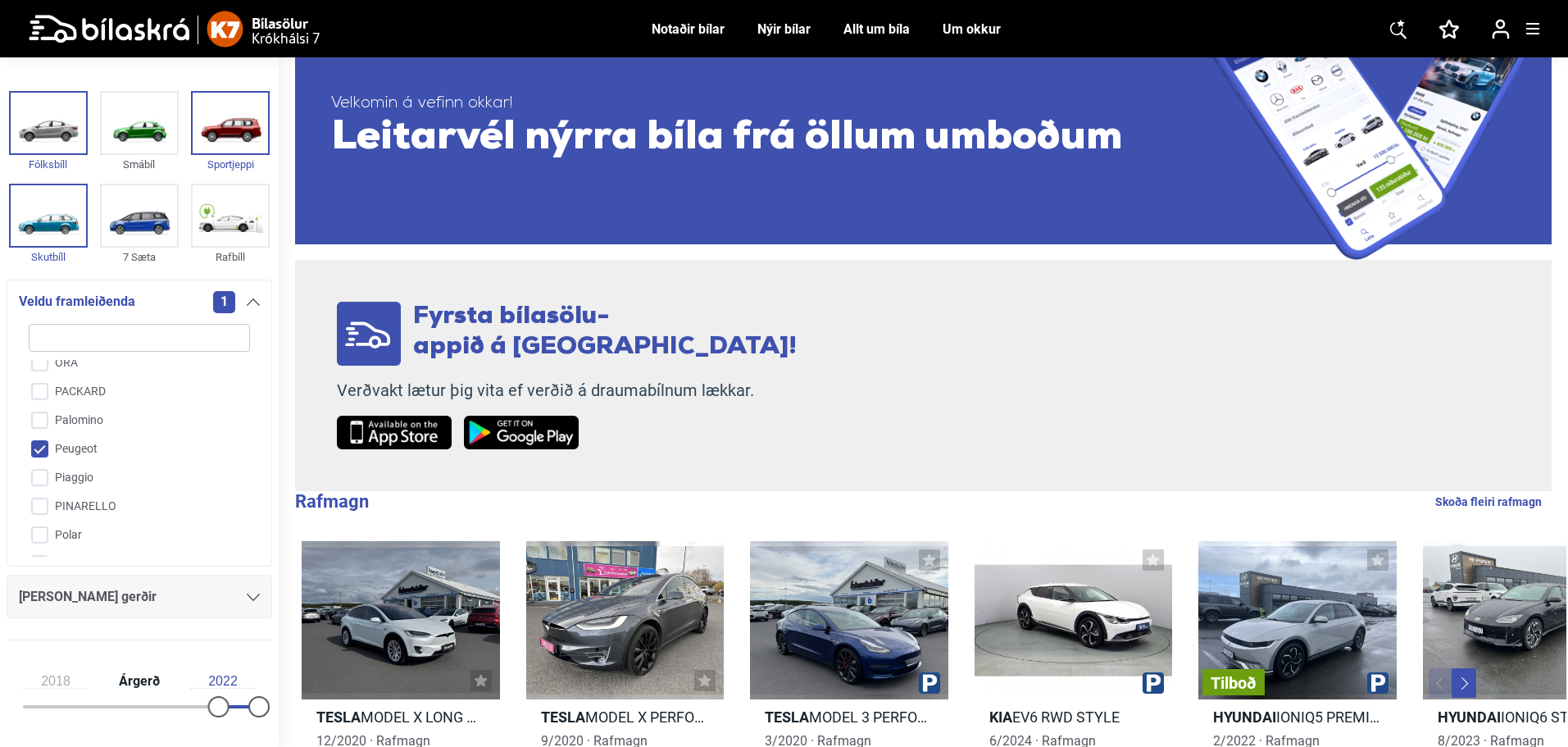
click at [665, 33] on div "Notaðir bílar" at bounding box center [687, 29] width 73 height 16
checkbox input "false"
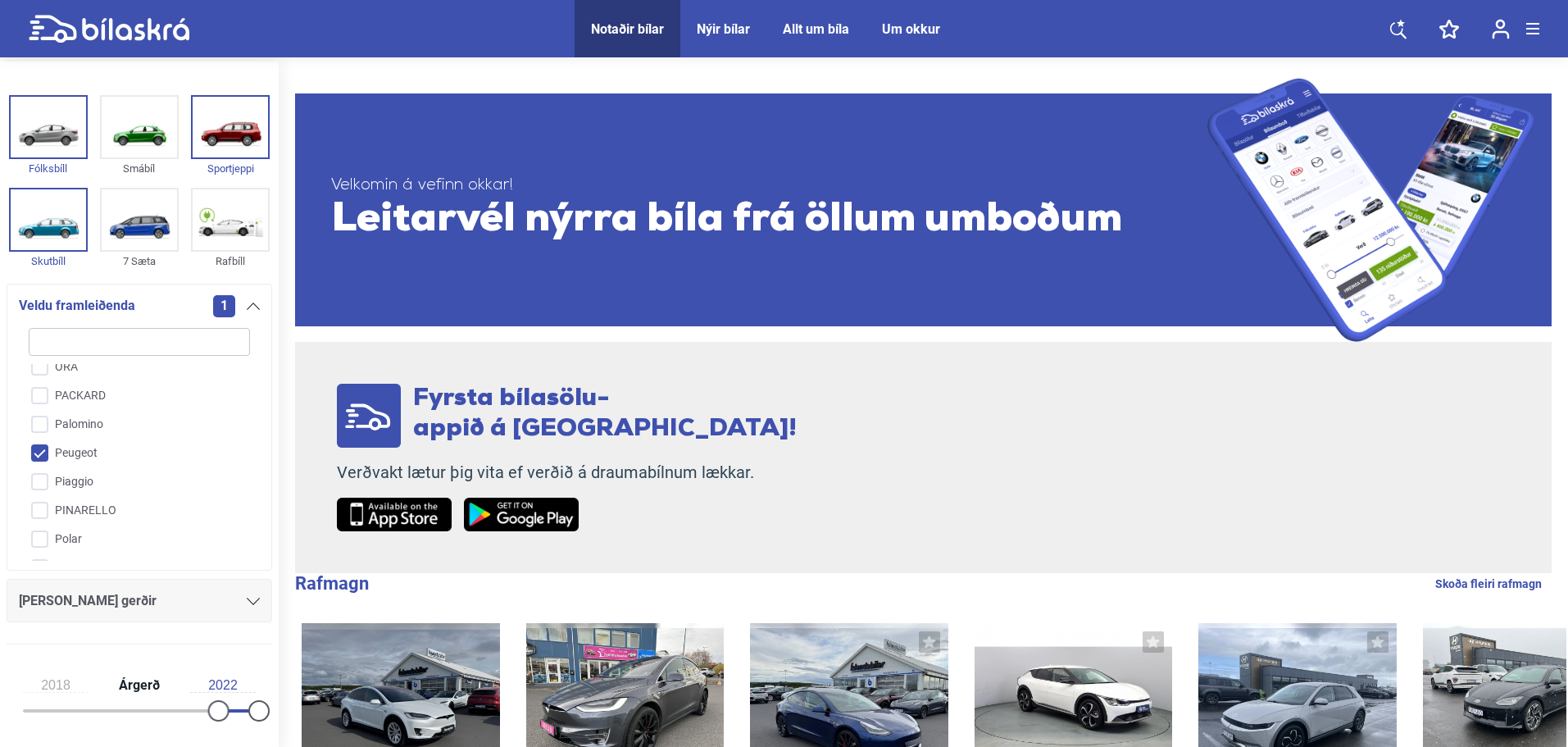
click at [1524, 28] on link at bounding box center [1500, 29] width 51 height 58
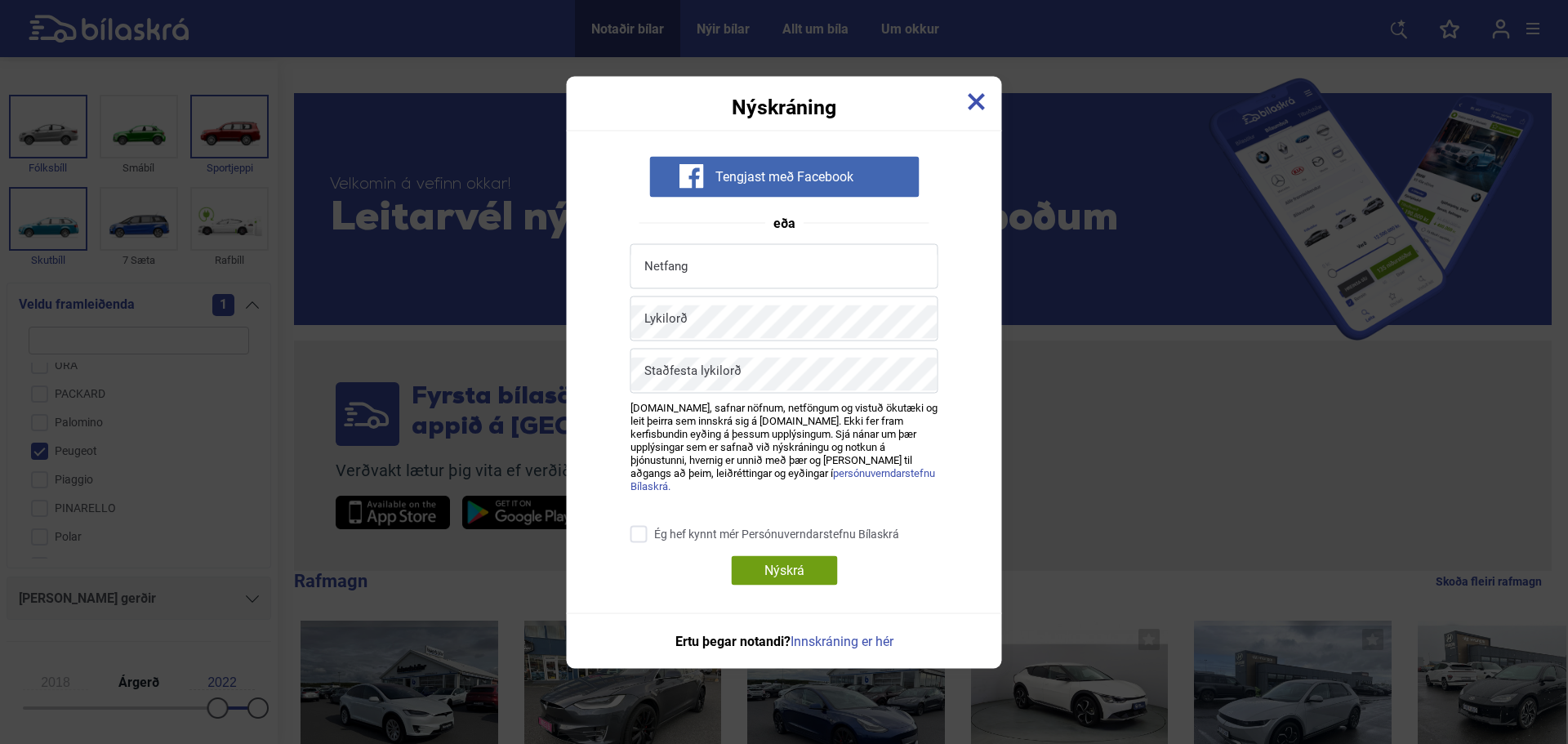
click at [977, 104] on img at bounding box center [976, 101] width 18 height 18
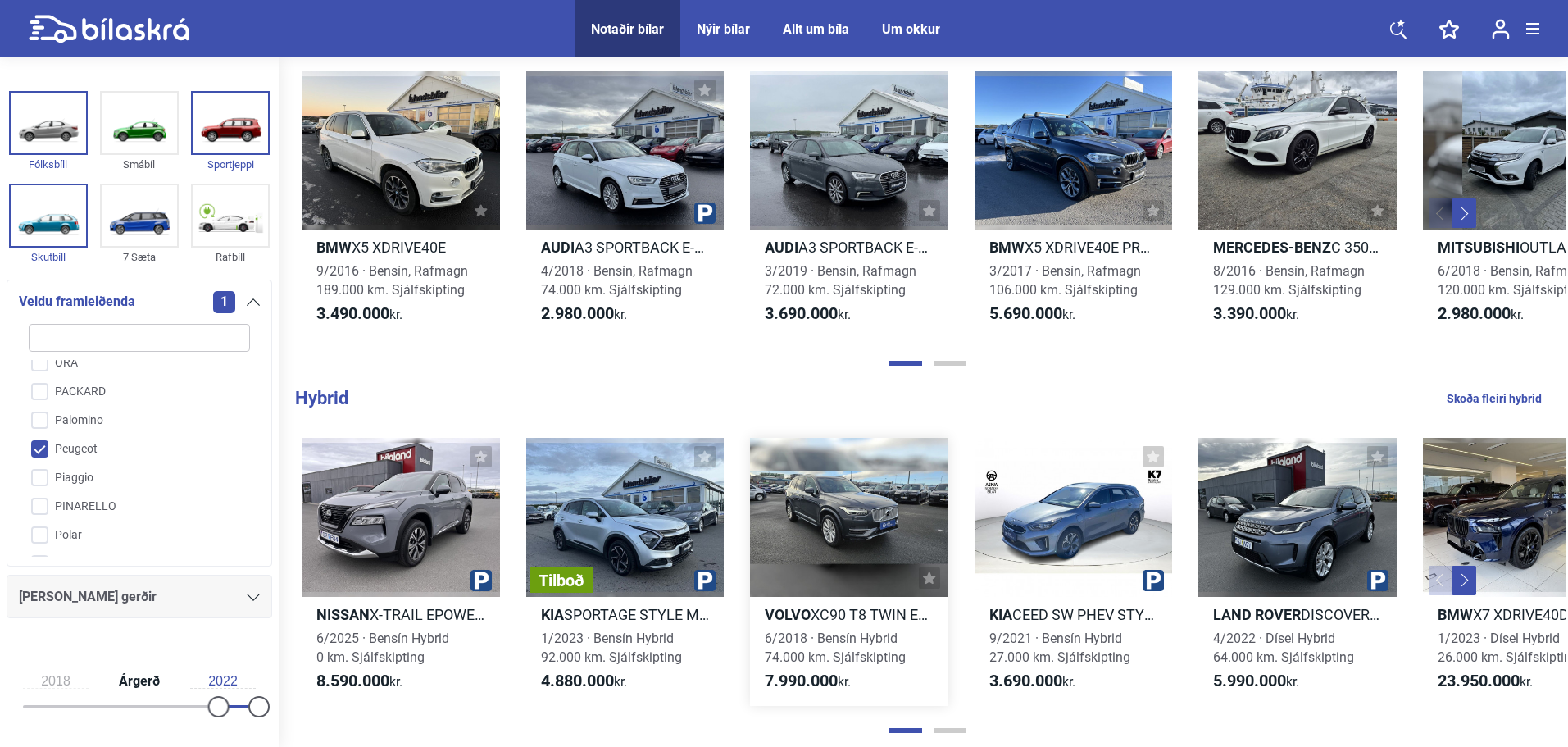
scroll to position [820, 0]
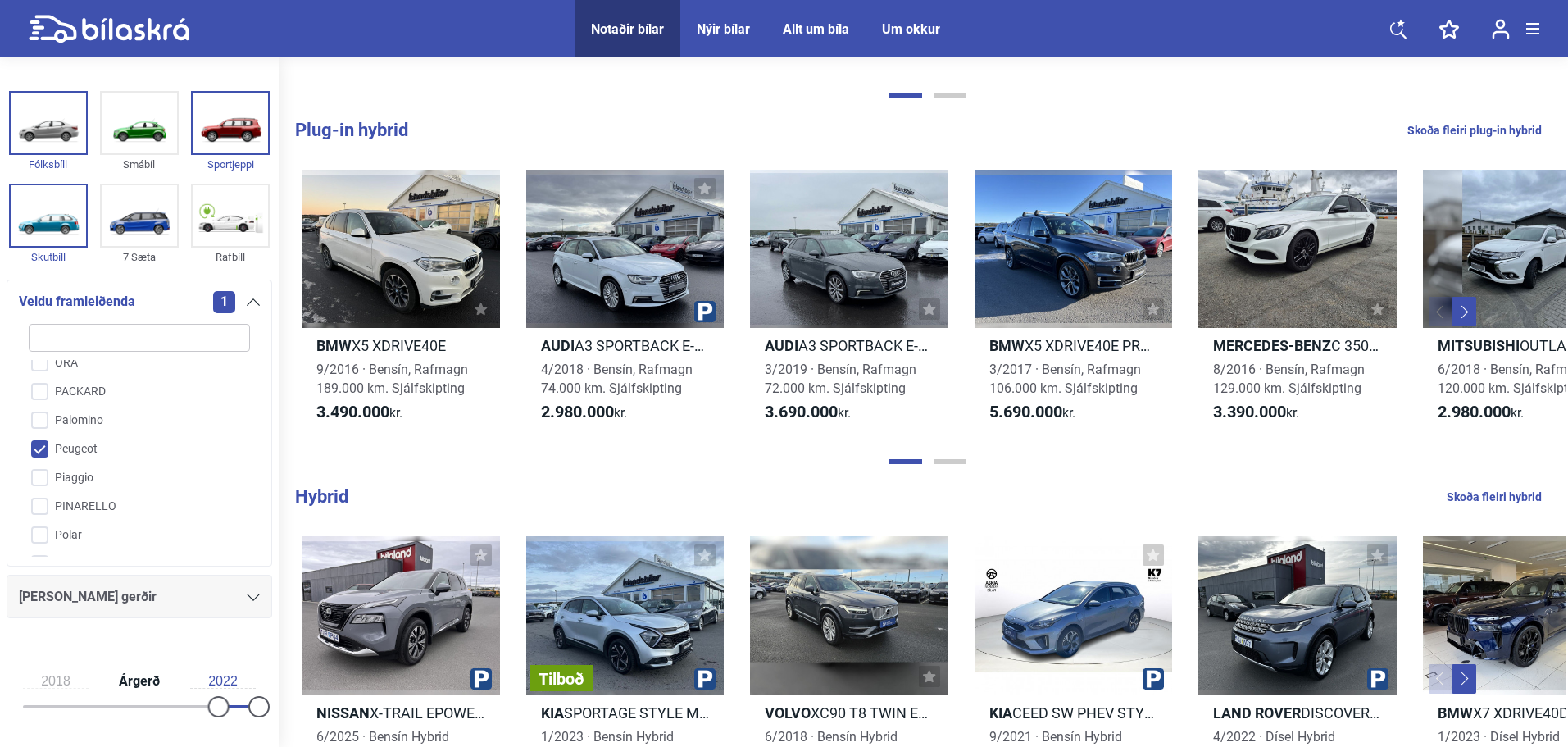
click at [108, 25] on icon at bounding box center [108, 29] width 160 height 29
type input "1999"
type input "20.000.000"
type input "300.000"
checkbox input "false"
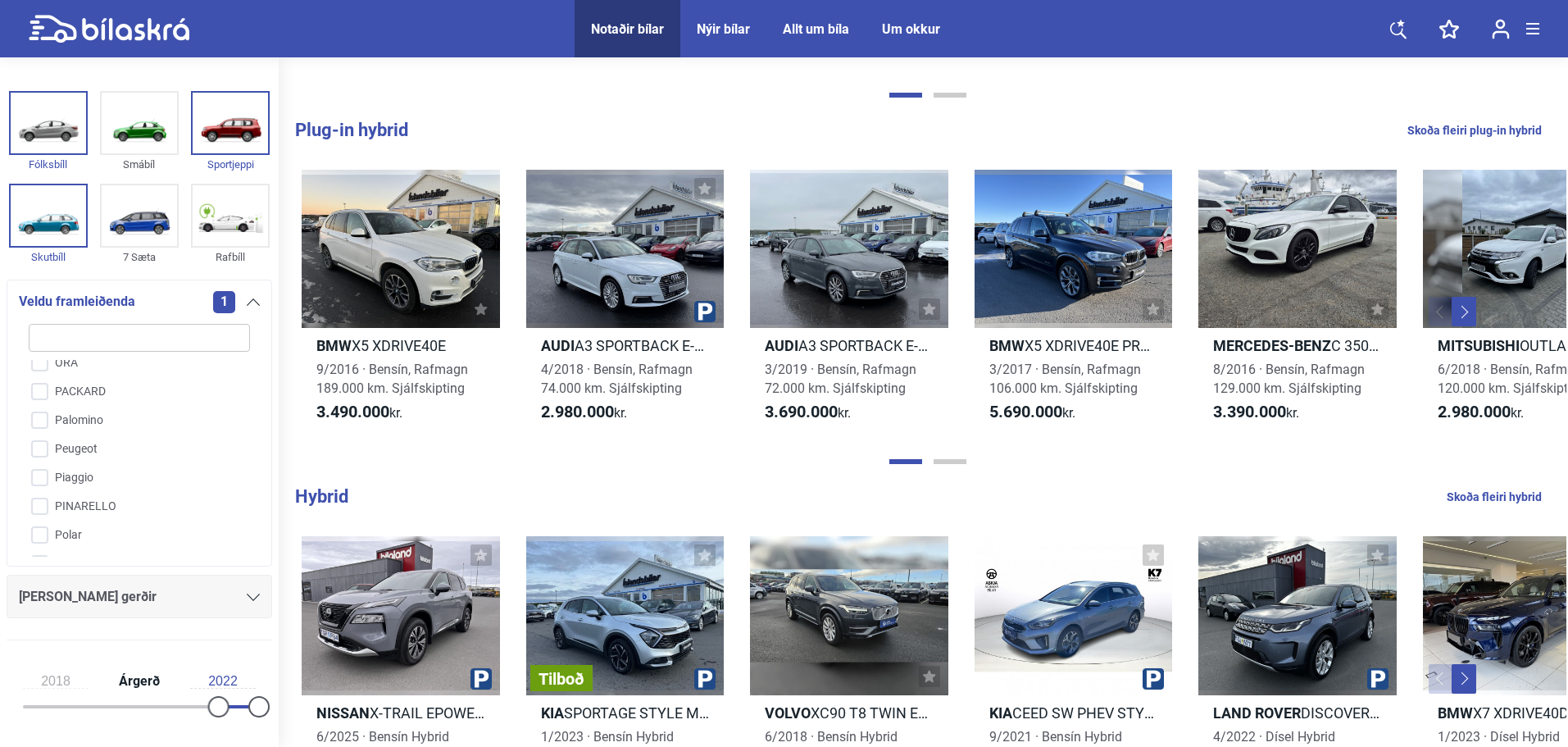
checkbox input "false"
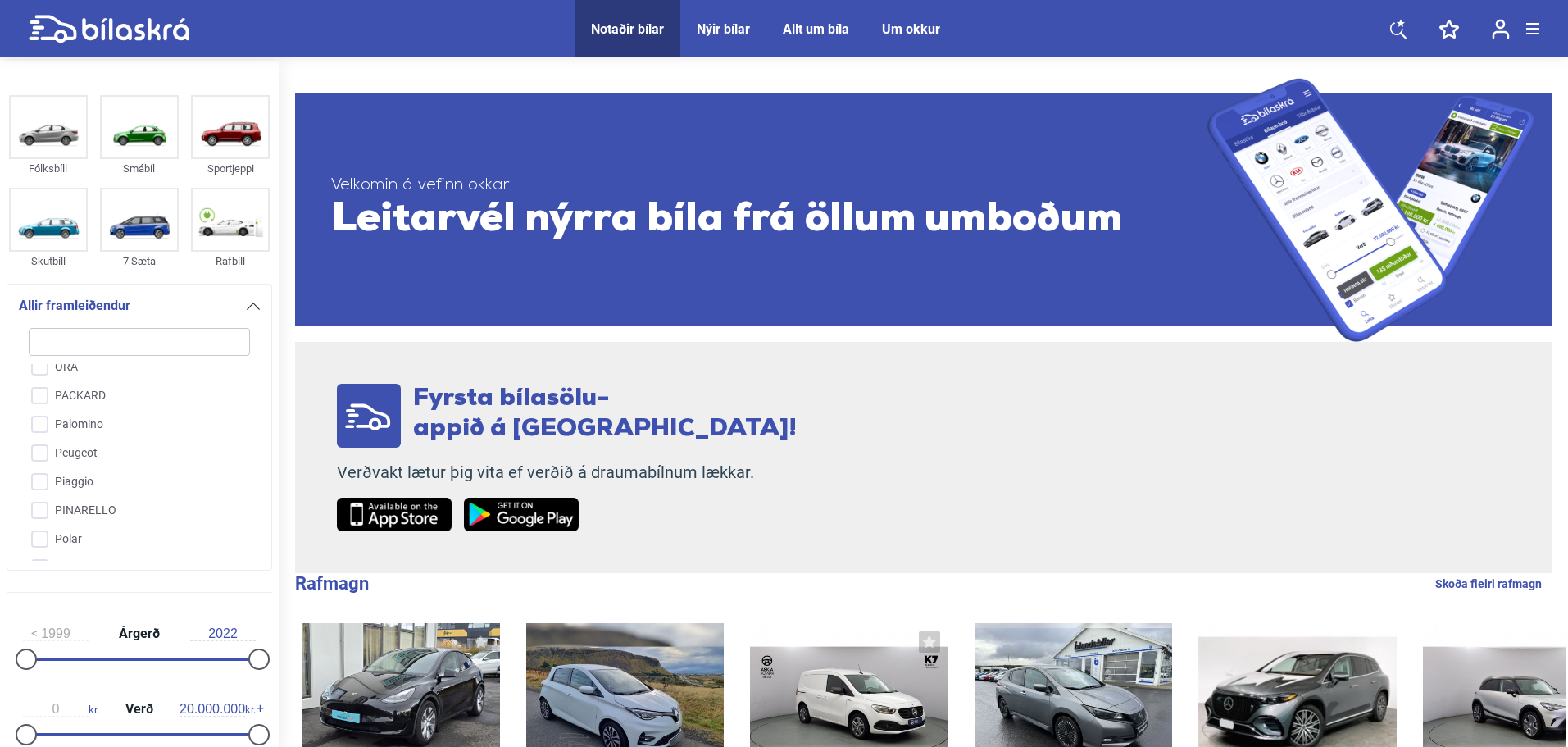
click at [584, 235] on span "Leitarvél nýrra bíla frá öllum umboðum" at bounding box center [769, 220] width 877 height 49
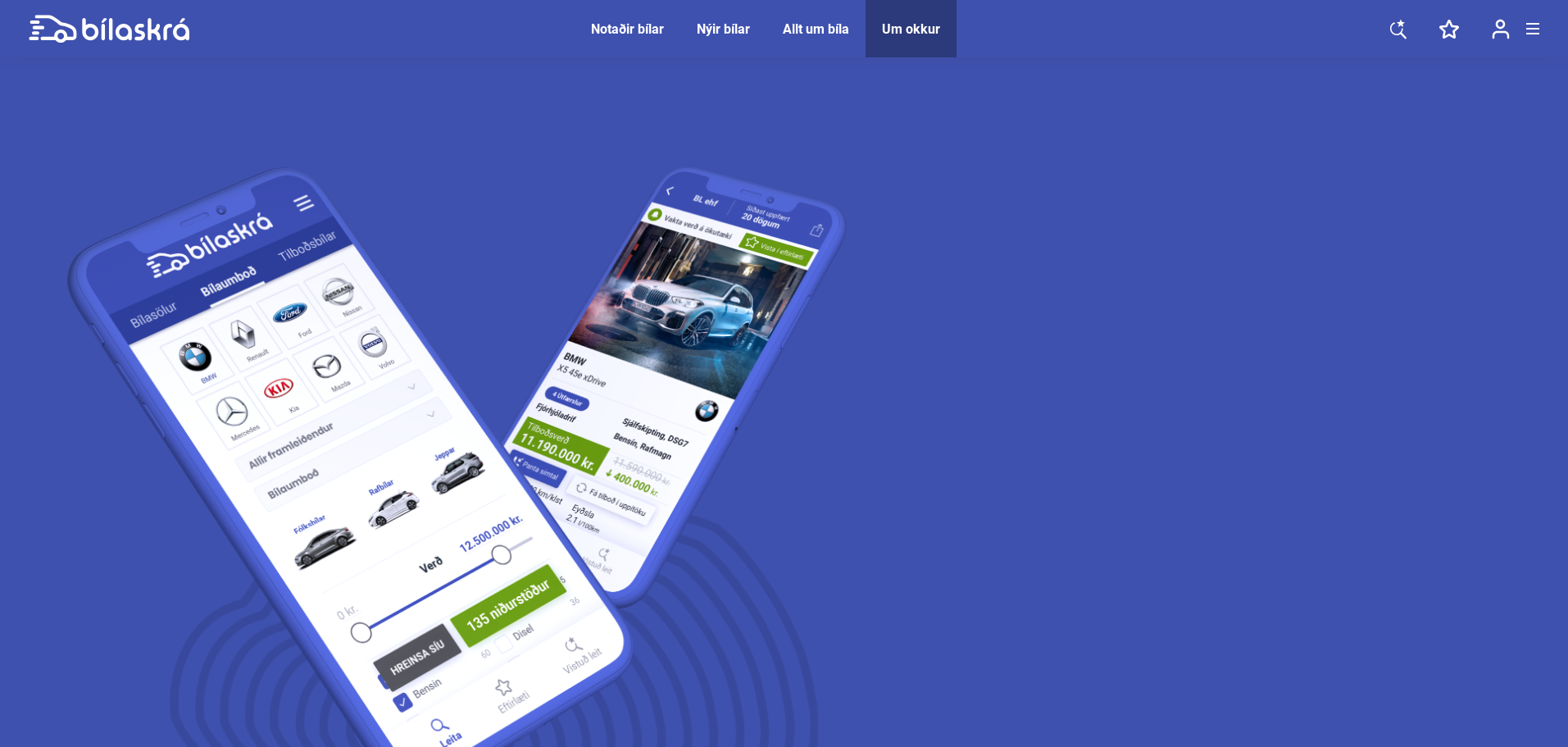
click at [622, 26] on div "Notaðir bílar" at bounding box center [627, 29] width 73 height 16
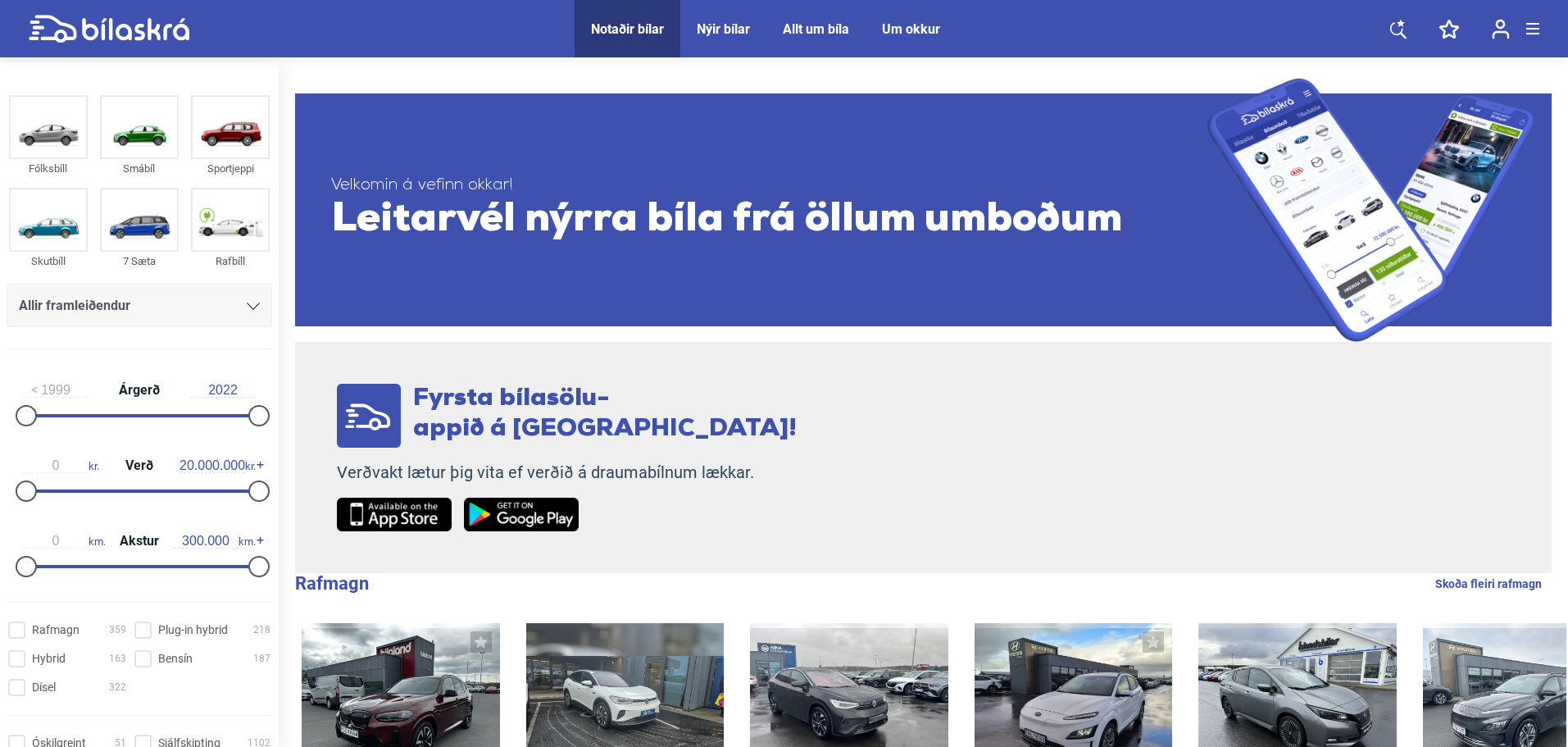
click at [1405, 28] on link at bounding box center [1398, 29] width 49 height 58
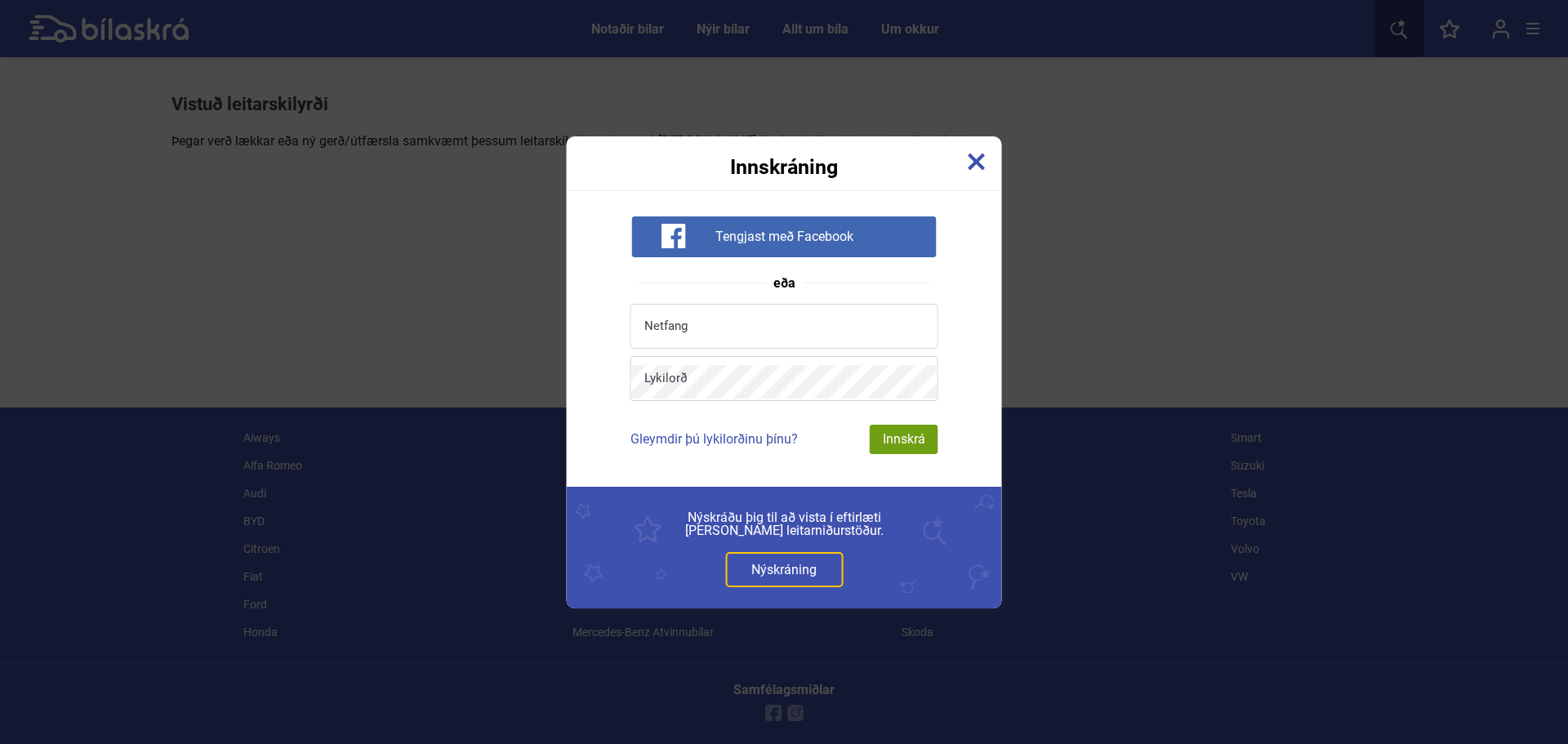
click at [976, 149] on div "Innskráning" at bounding box center [784, 157] width 435 height 41
